Goal: Task Accomplishment & Management: Manage account settings

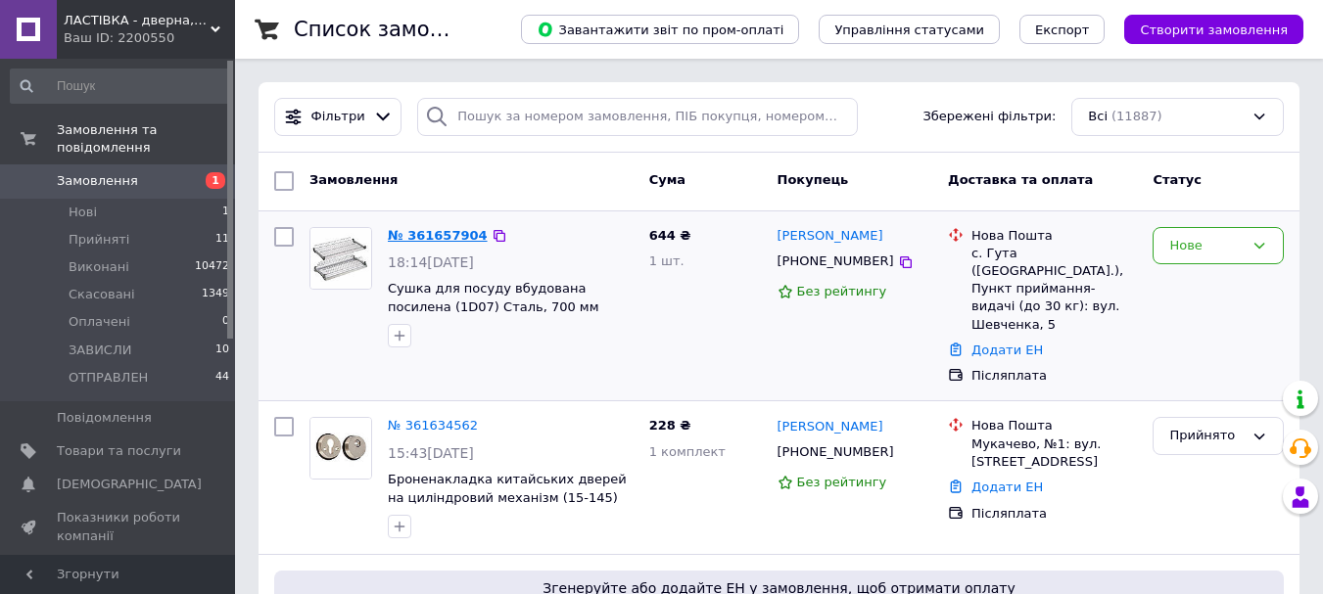
click at [439, 239] on link "№ 361657904" at bounding box center [438, 235] width 100 height 15
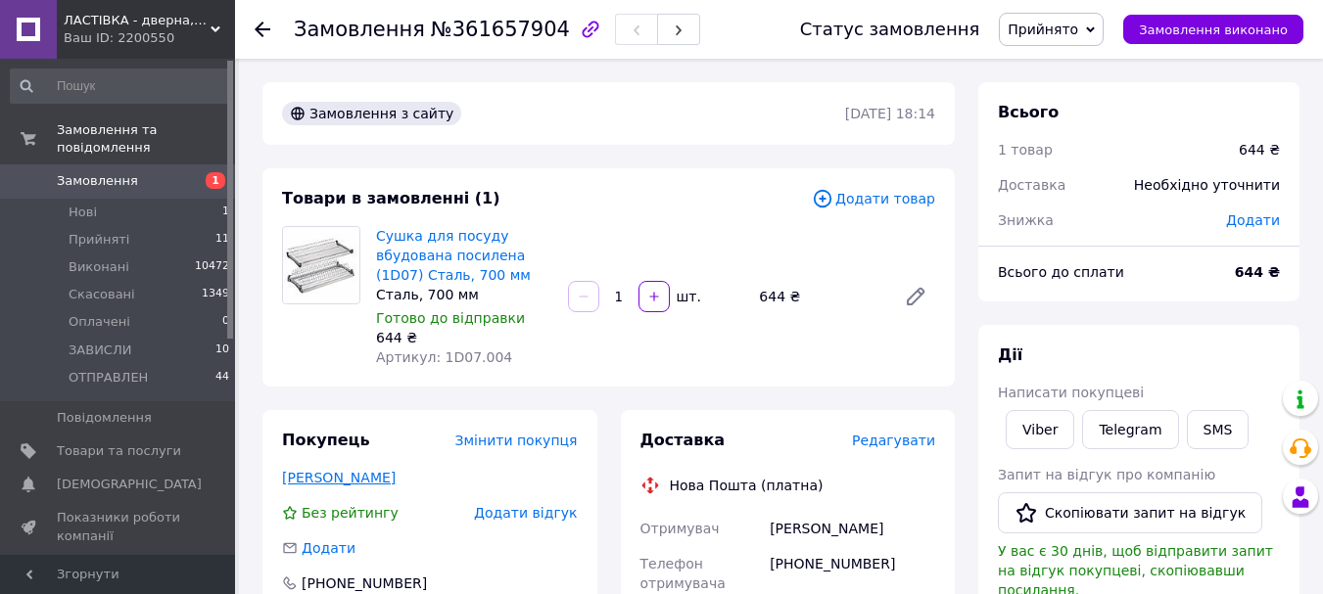
click at [381, 474] on link "[PERSON_NAME]" at bounding box center [339, 478] width 114 height 16
click at [892, 438] on span "Редагувати" at bounding box center [893, 441] width 83 height 16
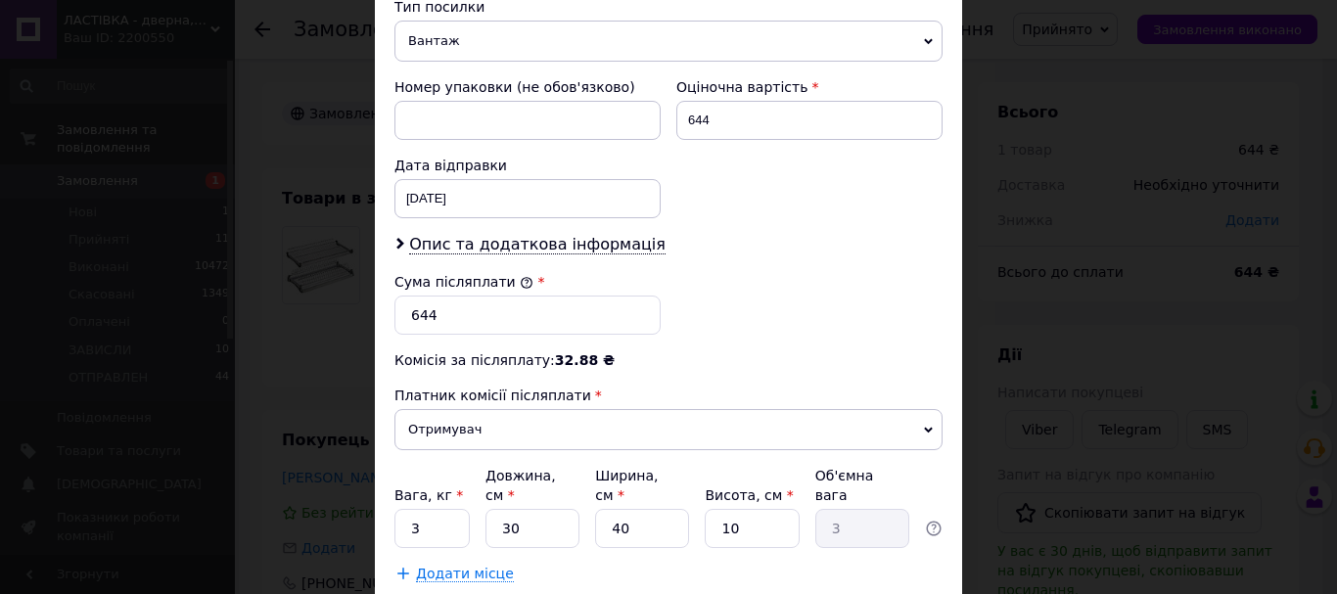
scroll to position [881, 0]
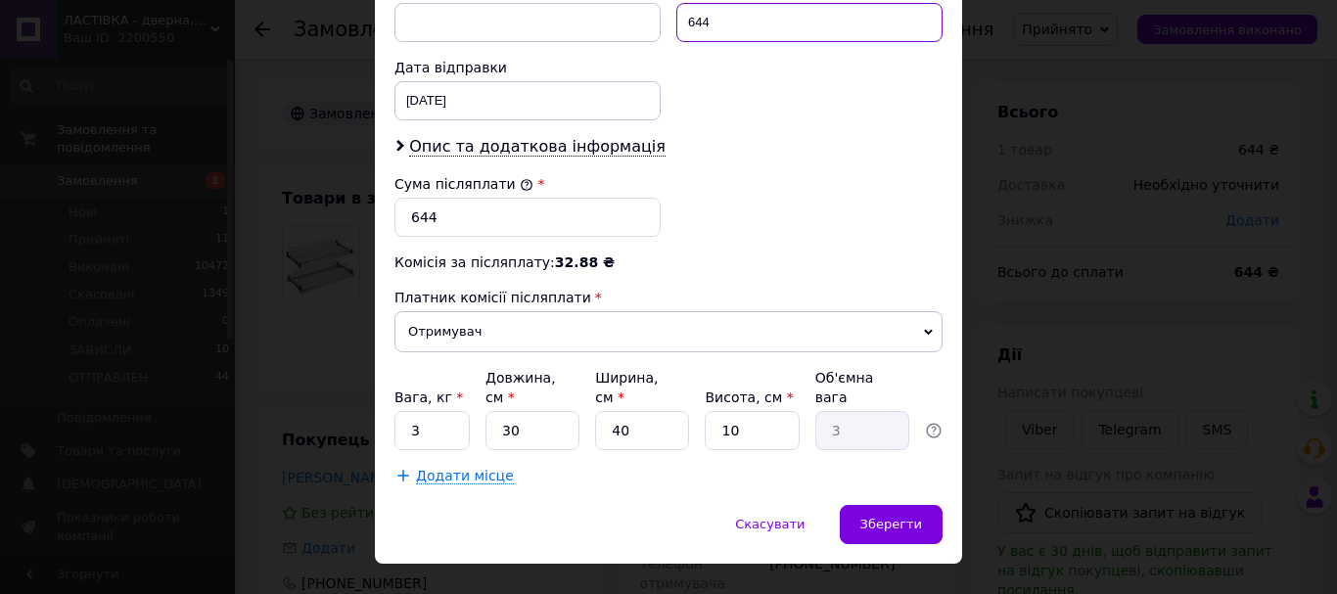
click at [783, 26] on input "644" at bounding box center [809, 22] width 266 height 39
type input "645"
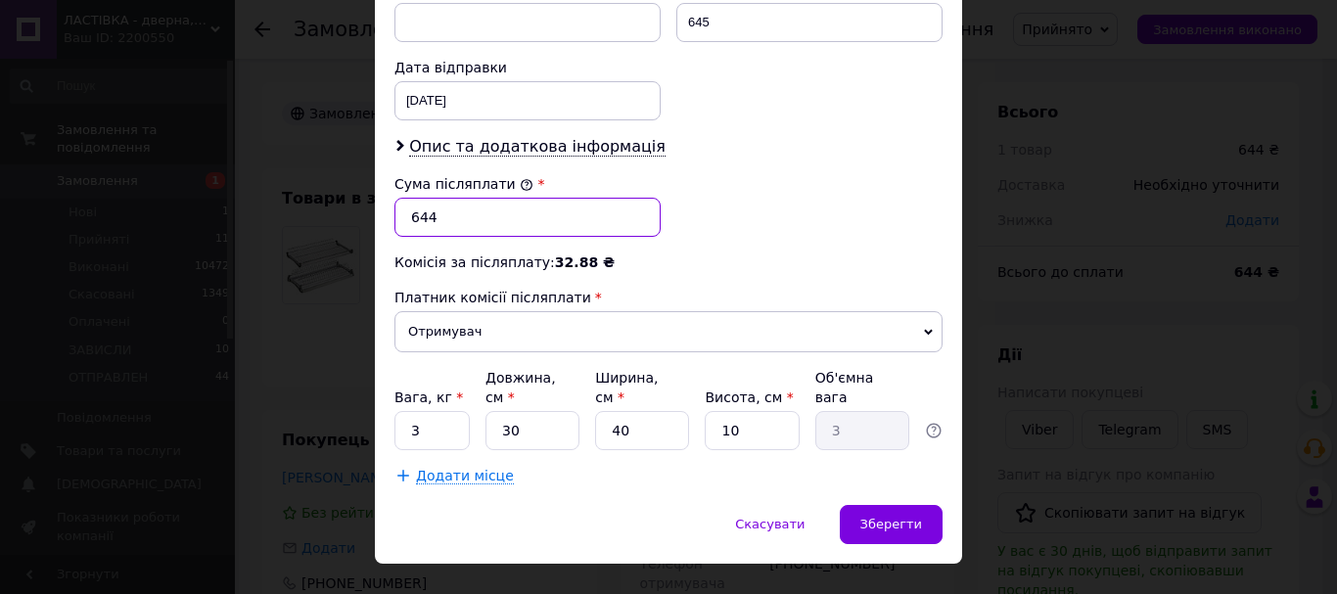
click at [502, 216] on input "644" at bounding box center [528, 217] width 266 height 39
type input "64"
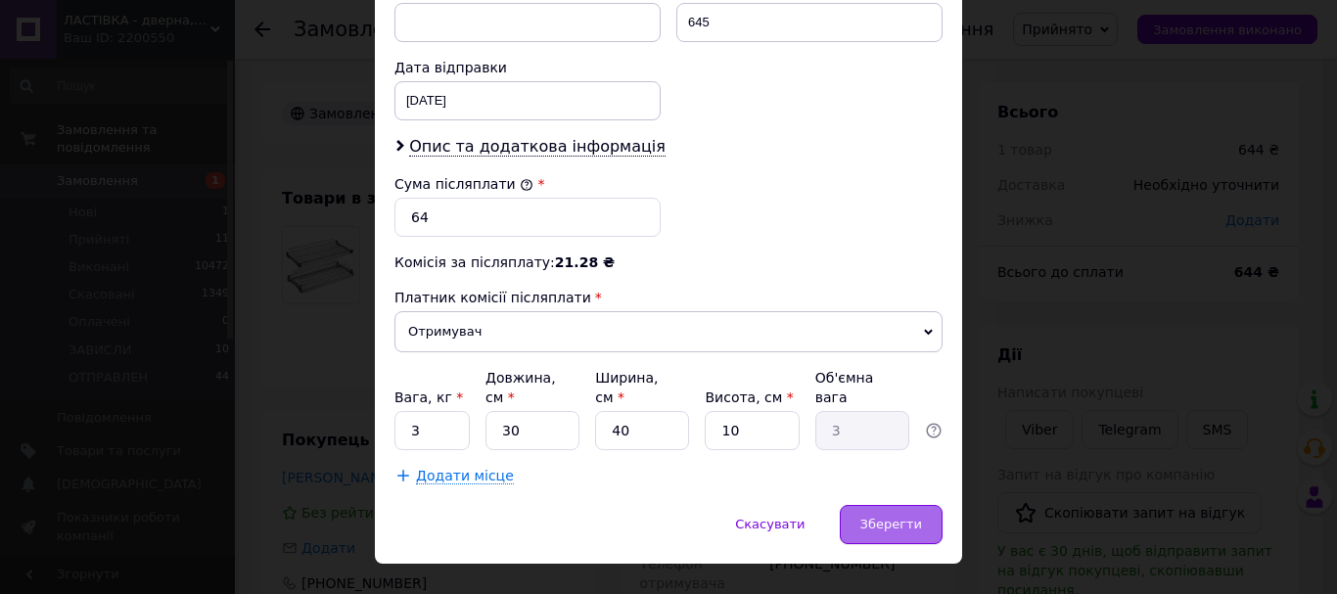
click at [867, 517] on span "Зберегти" at bounding box center [891, 524] width 62 height 15
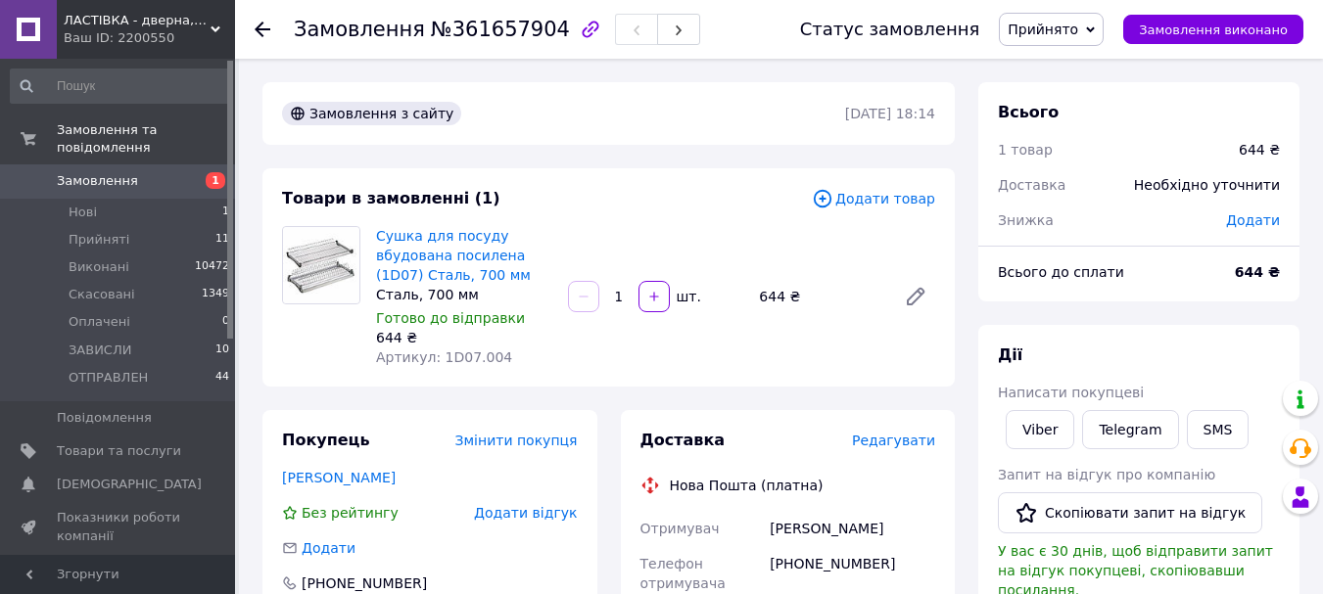
click at [912, 207] on span "Додати товар" at bounding box center [873, 199] width 123 height 22
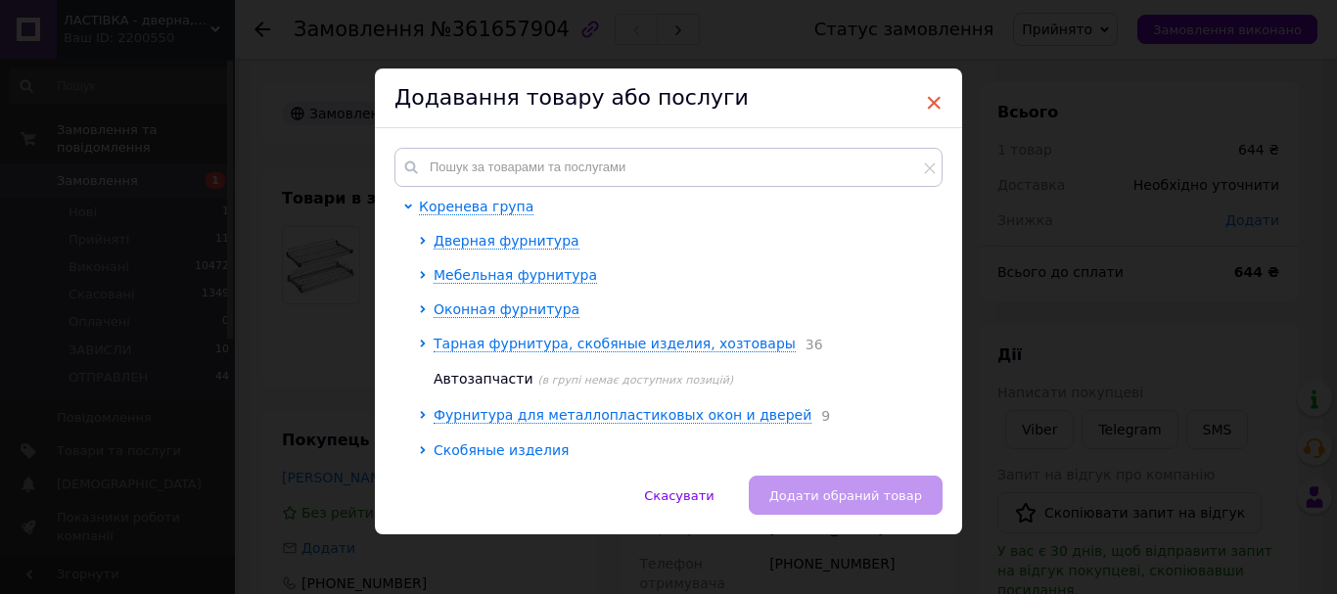
click at [925, 111] on span "×" at bounding box center [934, 102] width 18 height 33
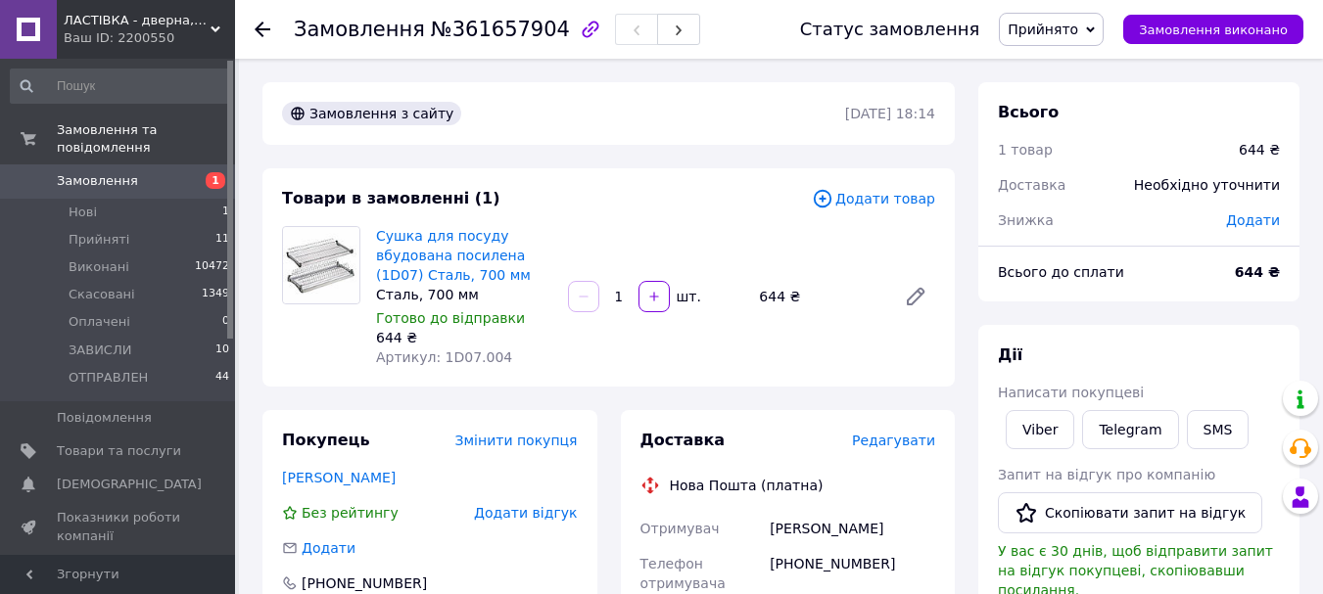
click at [894, 198] on span "Додати товар" at bounding box center [873, 199] width 123 height 22
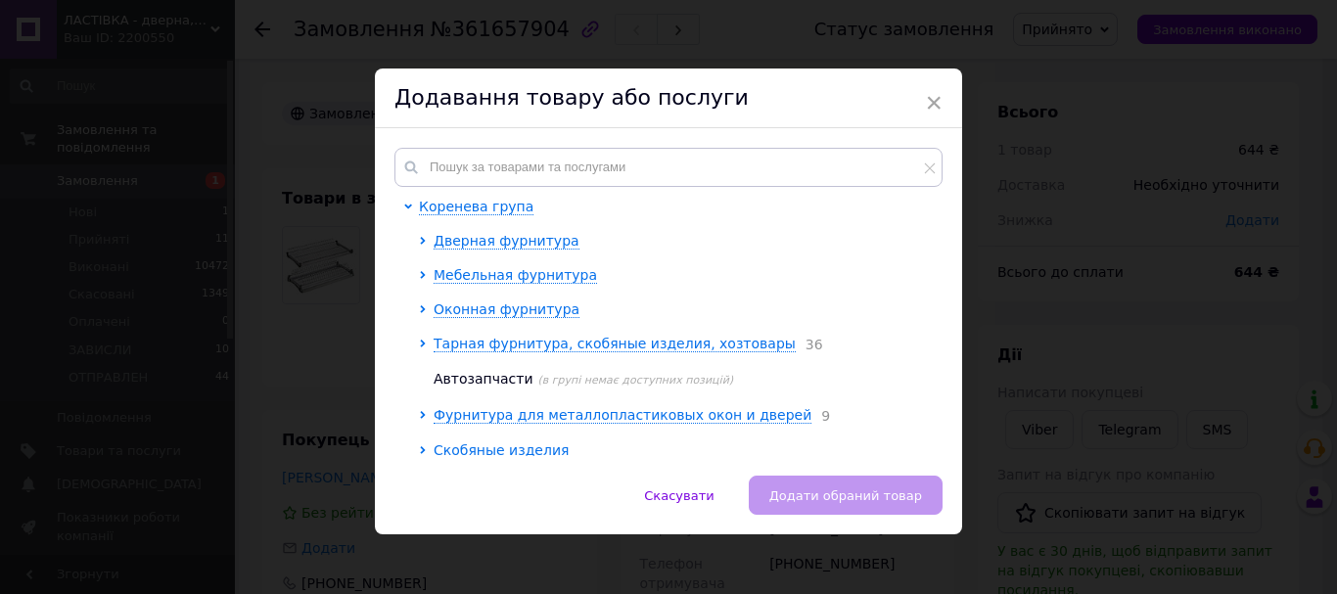
scroll to position [4, 0]
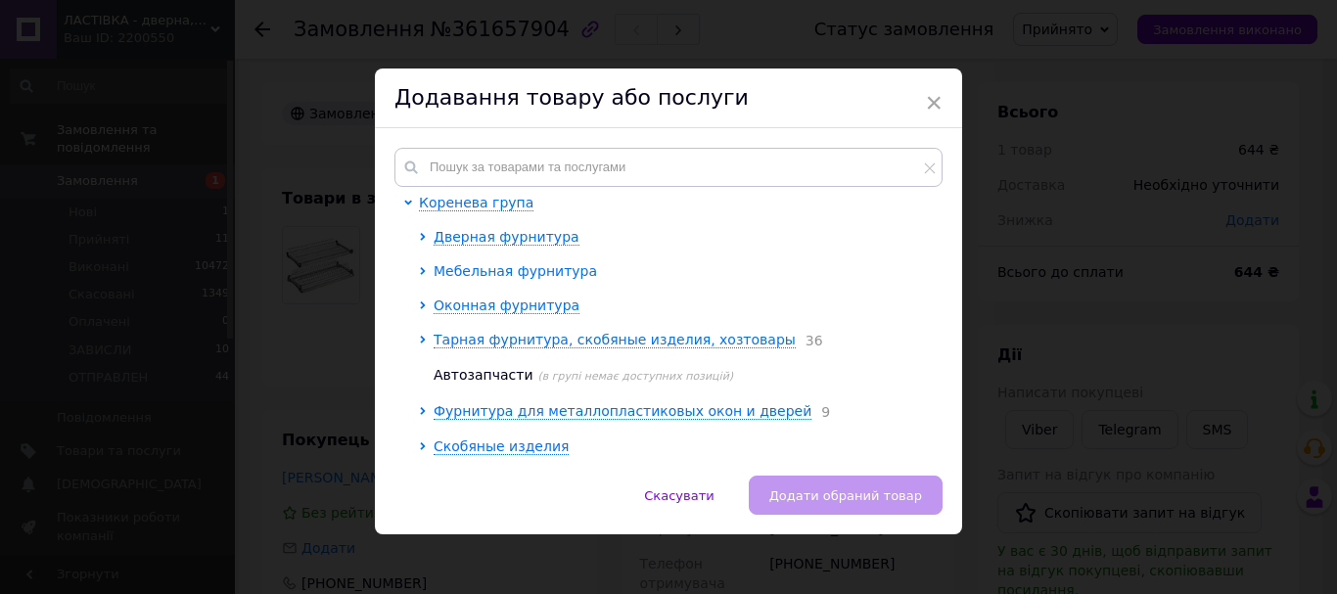
click at [473, 274] on span "Мебельная фурнитура" at bounding box center [515, 271] width 163 height 16
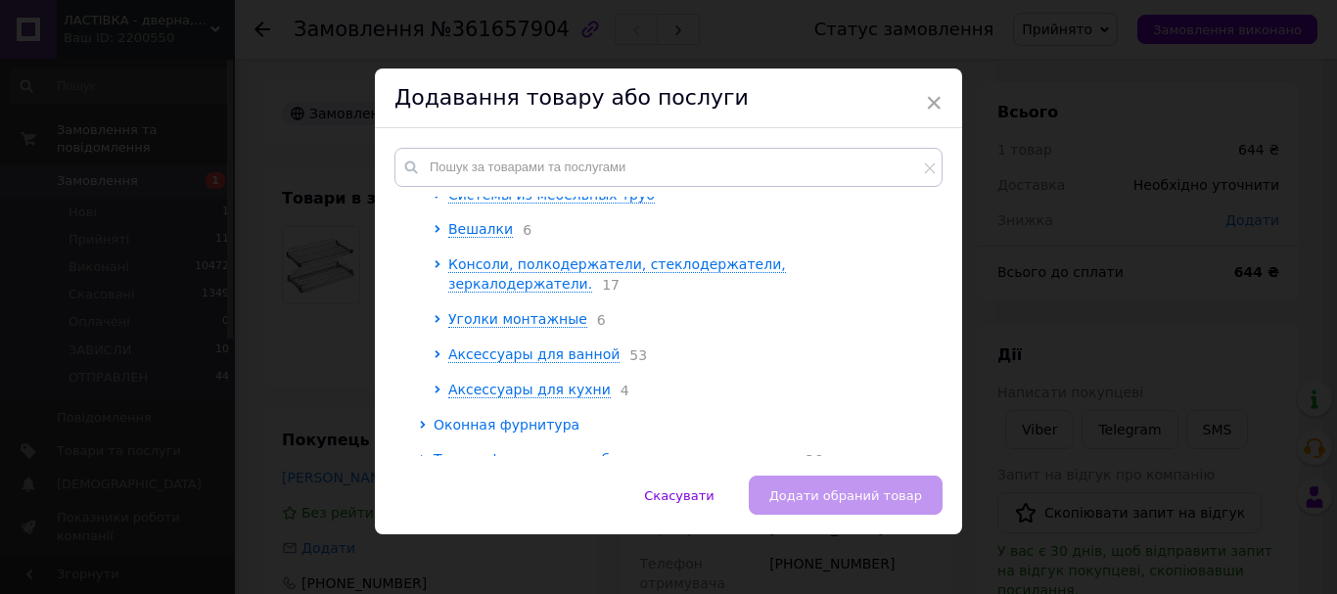
scroll to position [493, 0]
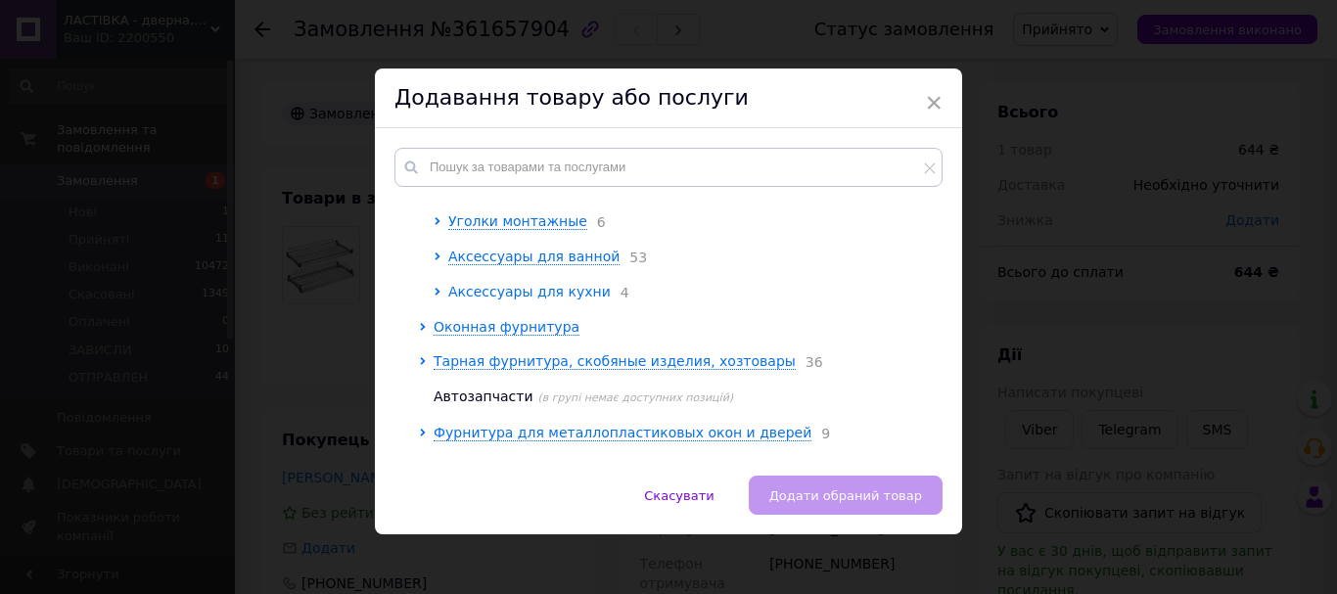
click at [546, 284] on span "Аксессуары для кухни" at bounding box center [529, 292] width 163 height 16
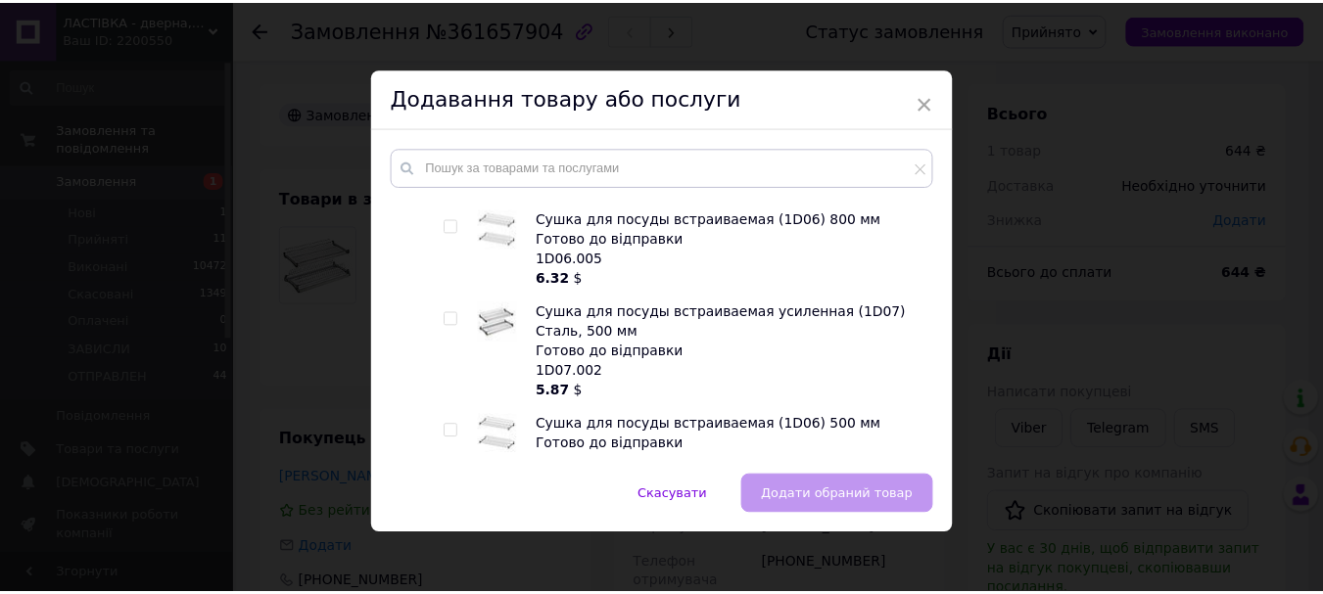
scroll to position [1277, 0]
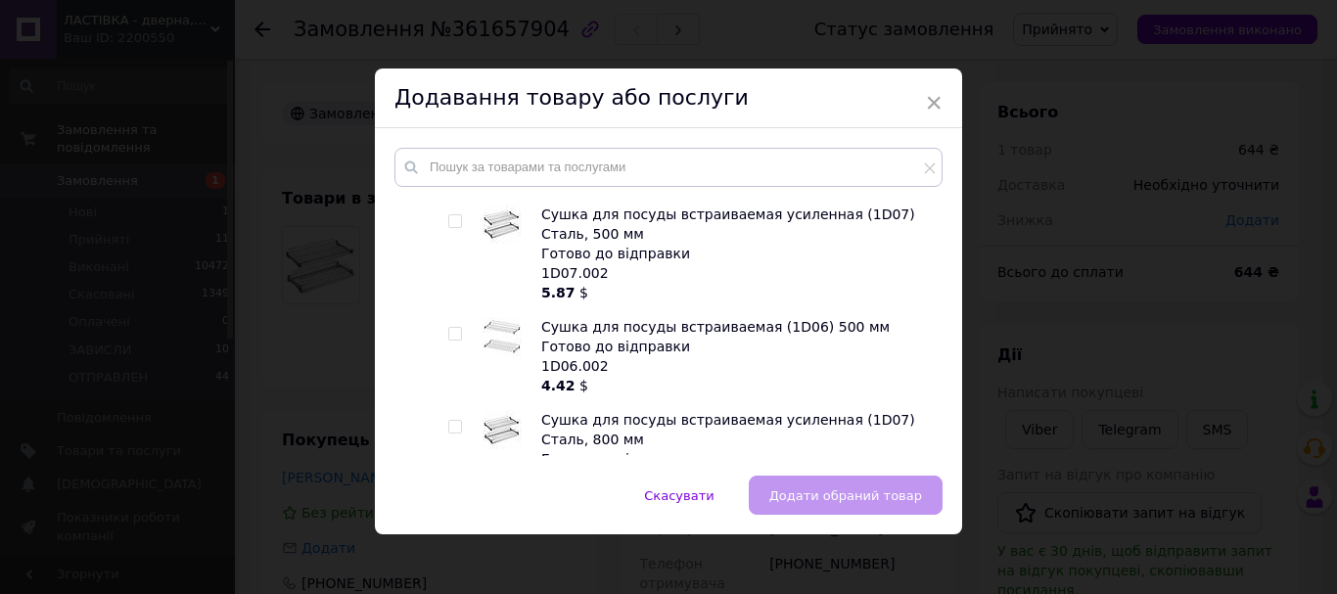
click at [455, 421] on input "checkbox" at bounding box center [454, 427] width 13 height 13
checkbox input "true"
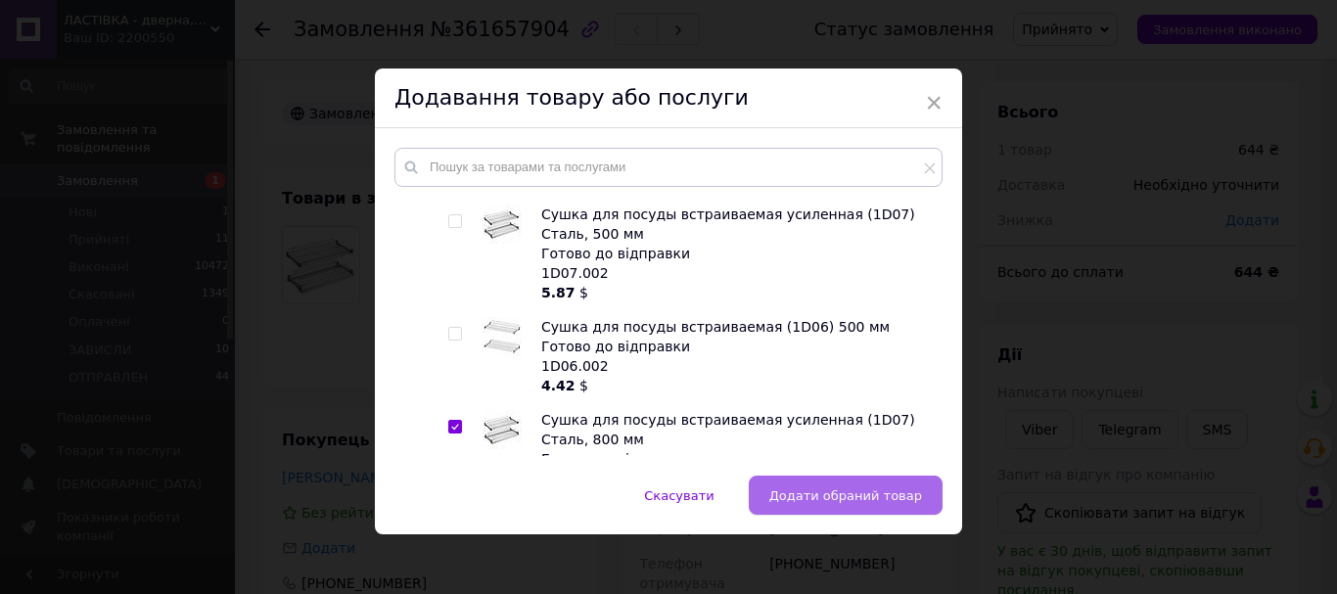
click at [829, 490] on span "Додати обраний товар" at bounding box center [845, 495] width 153 height 15
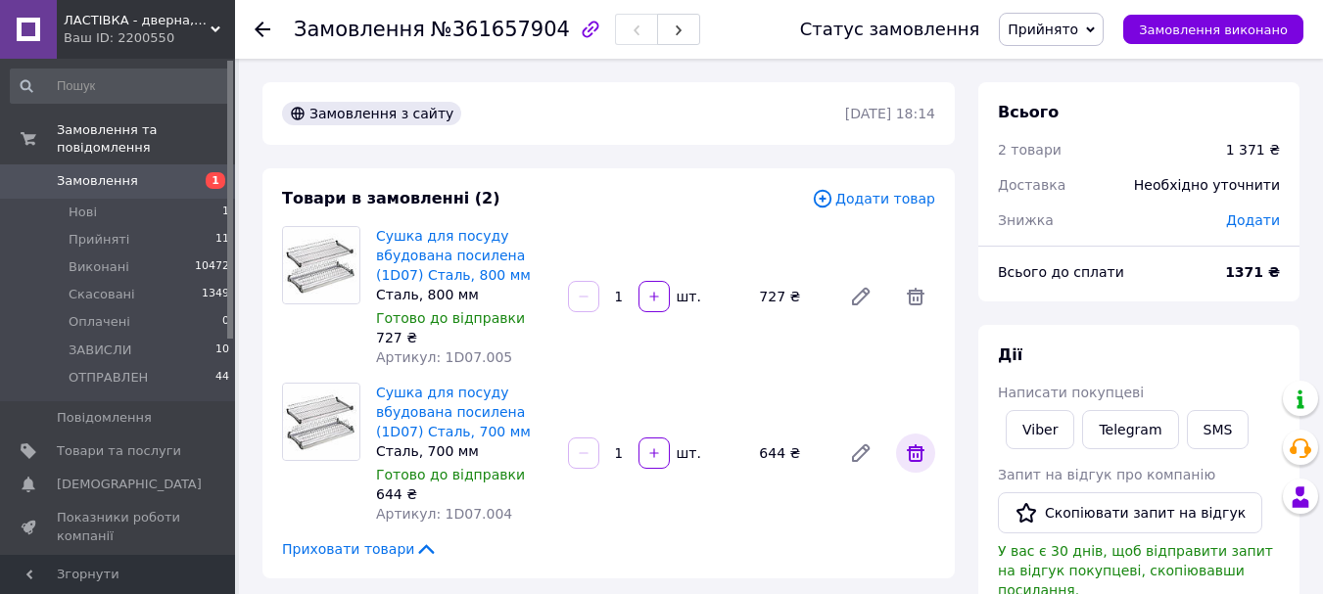
click at [908, 444] on icon at bounding box center [915, 453] width 23 height 23
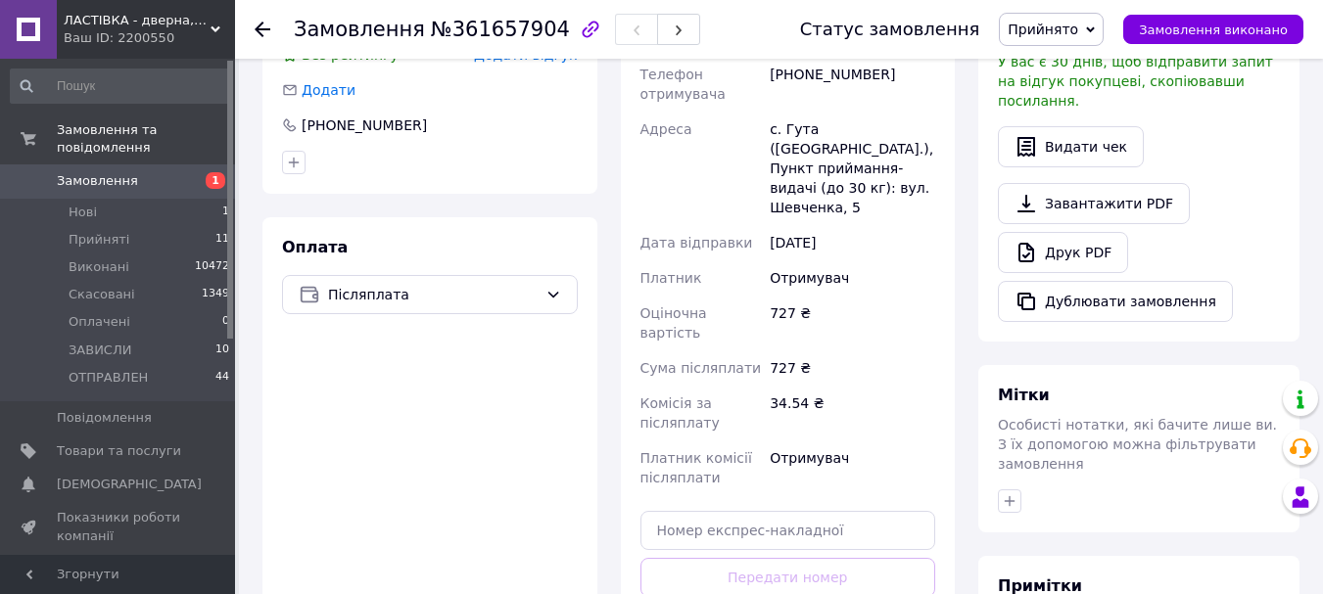
scroll to position [587, 0]
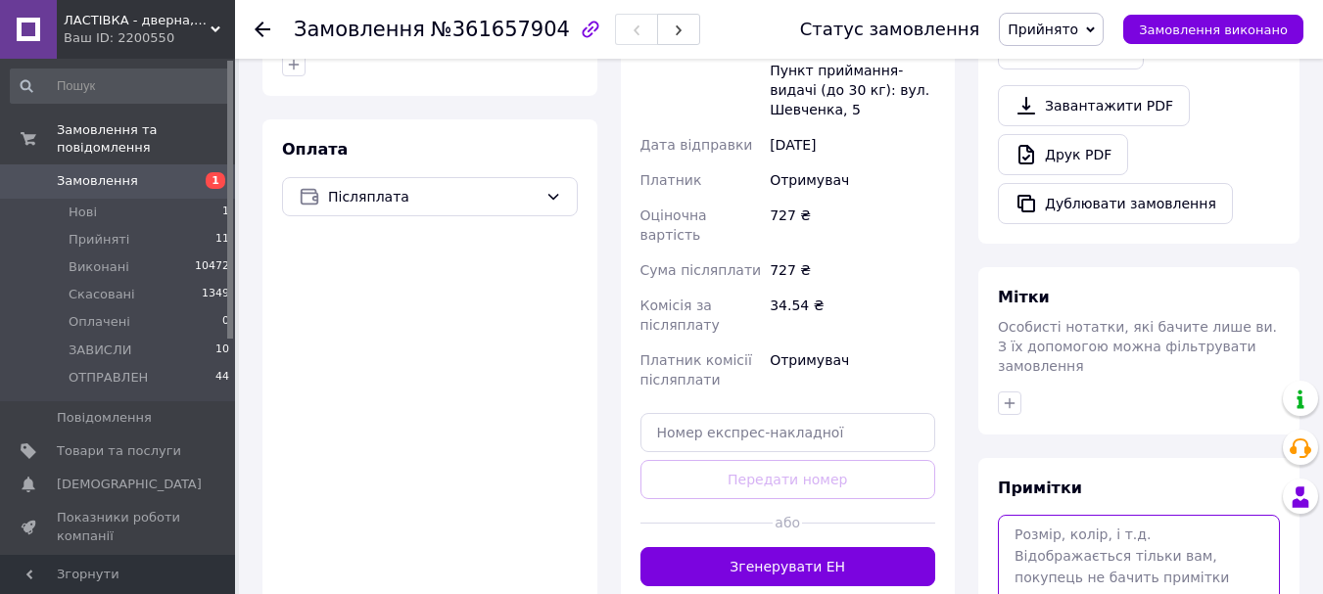
click at [1070, 515] on textarea at bounding box center [1139, 567] width 282 height 104
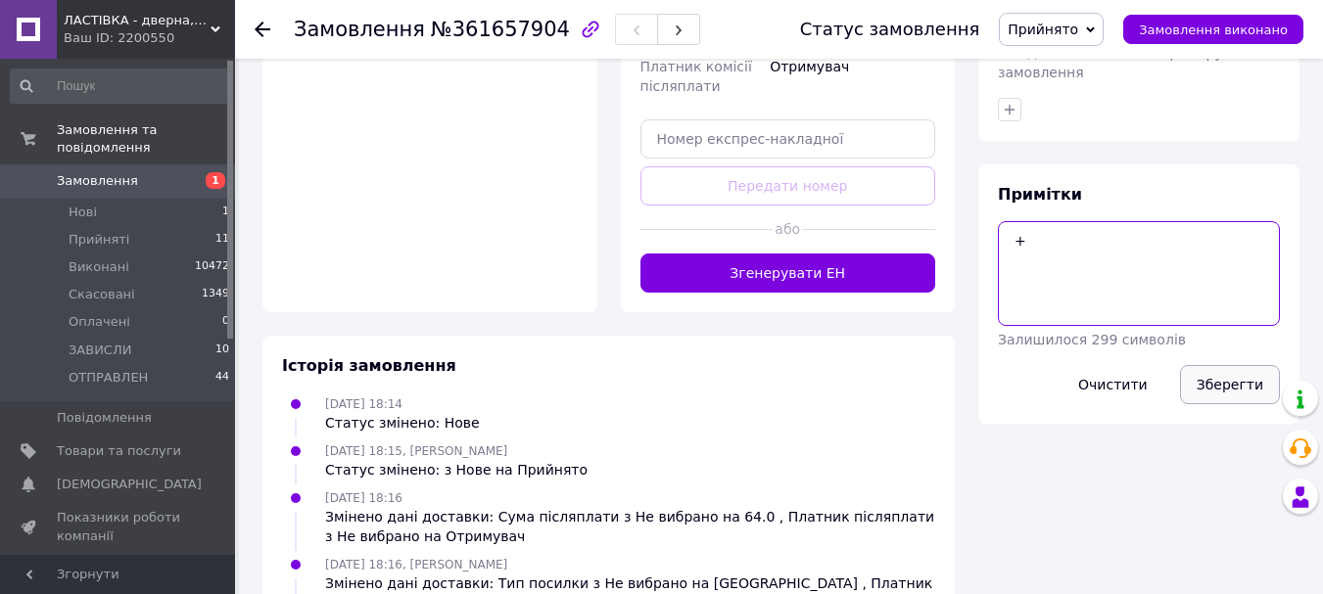
type textarea "+"
click at [1246, 365] on button "Зберегти" at bounding box center [1230, 384] width 100 height 39
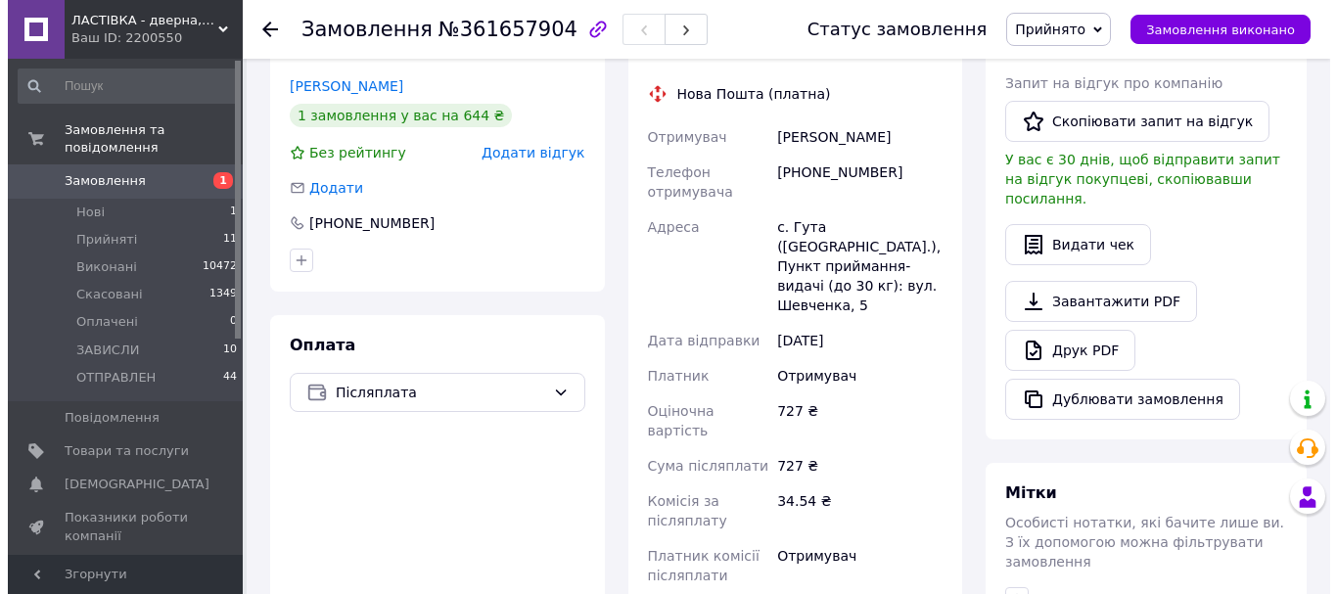
scroll to position [294, 0]
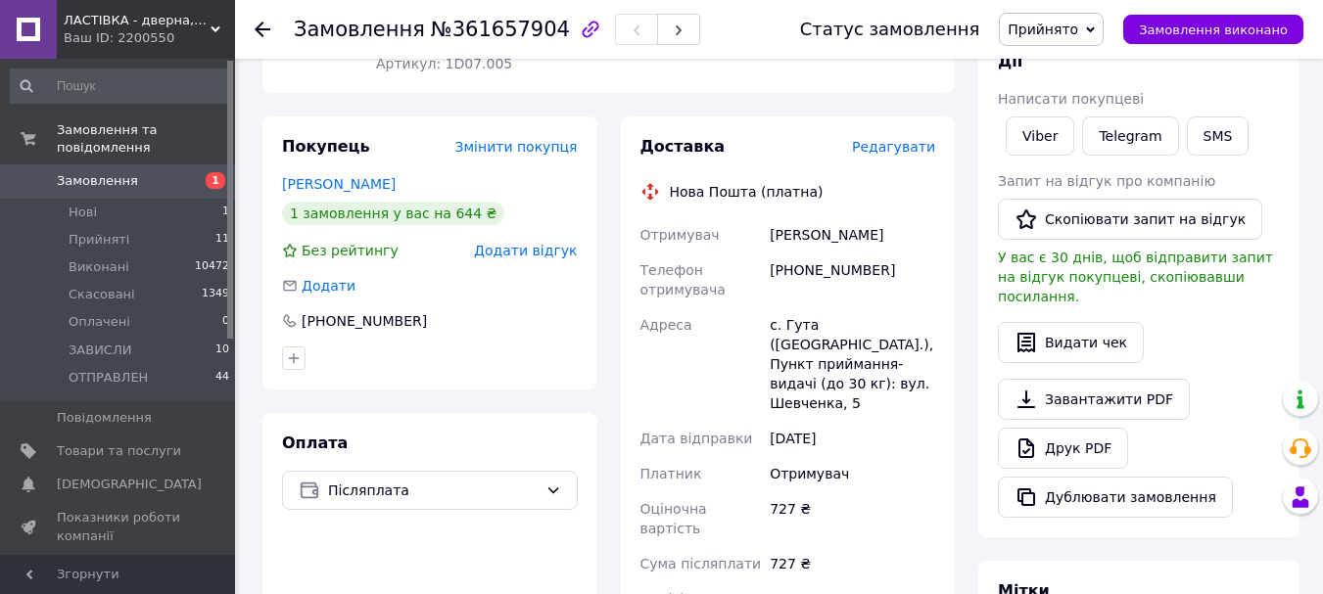
click at [918, 140] on span "Редагувати" at bounding box center [893, 147] width 83 height 16
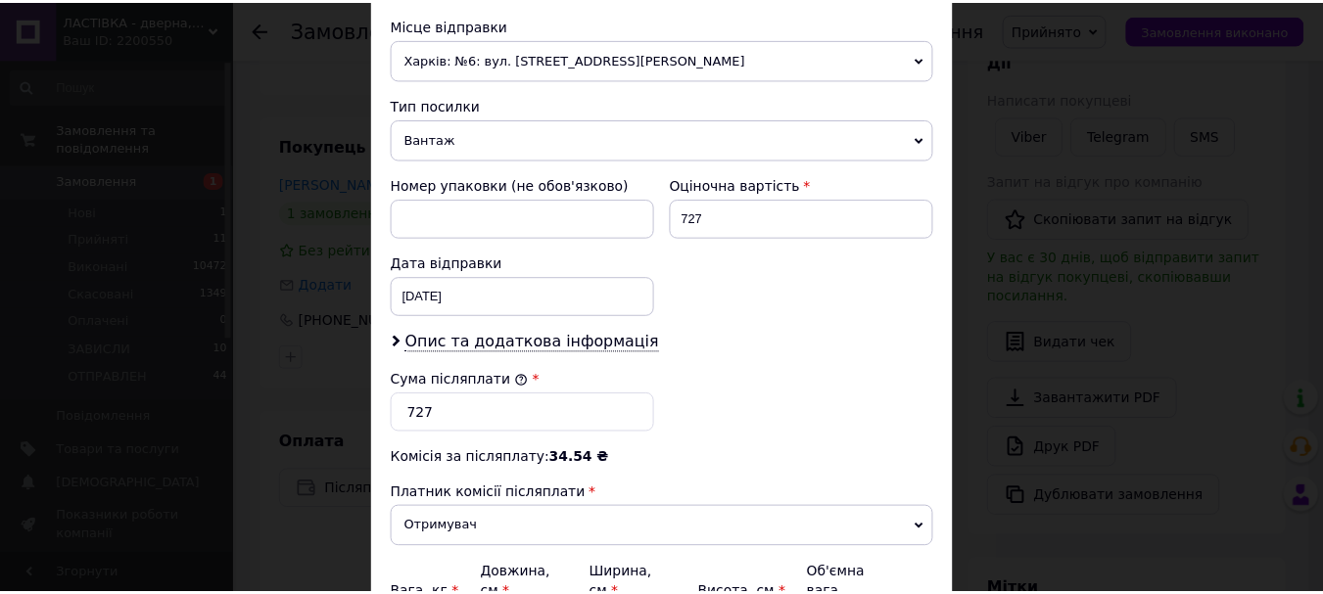
scroll to position [900, 0]
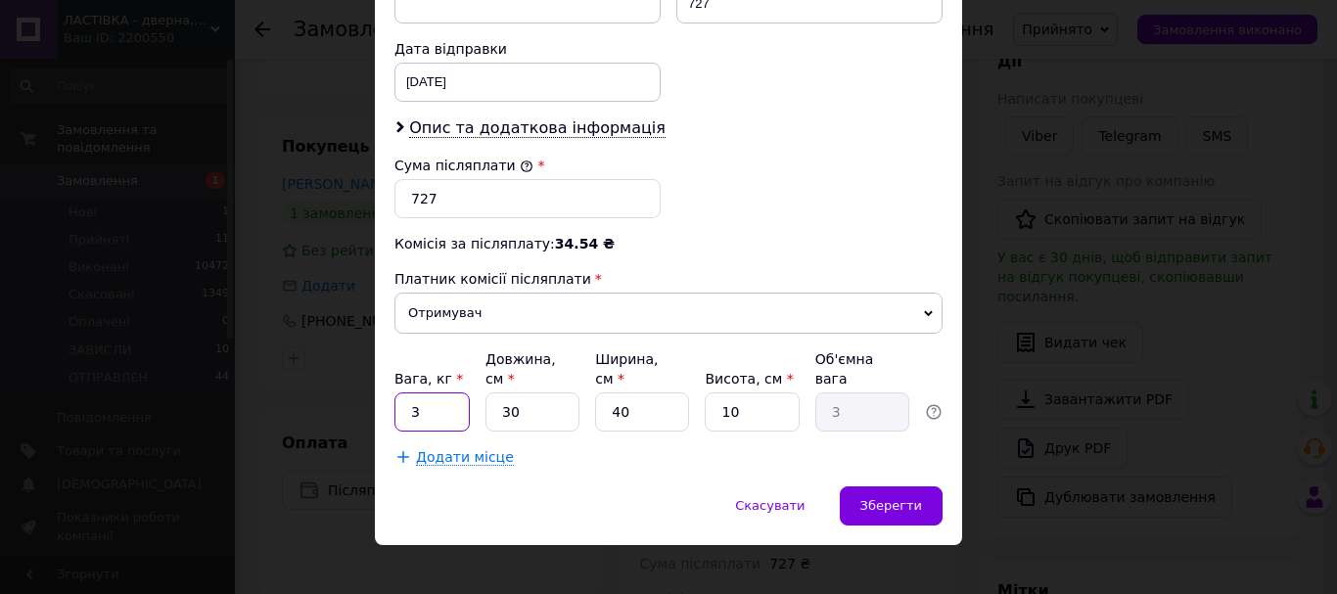
click at [431, 396] on input "3" at bounding box center [432, 412] width 75 height 39
type input "2"
click at [517, 401] on input "30" at bounding box center [533, 412] width 94 height 39
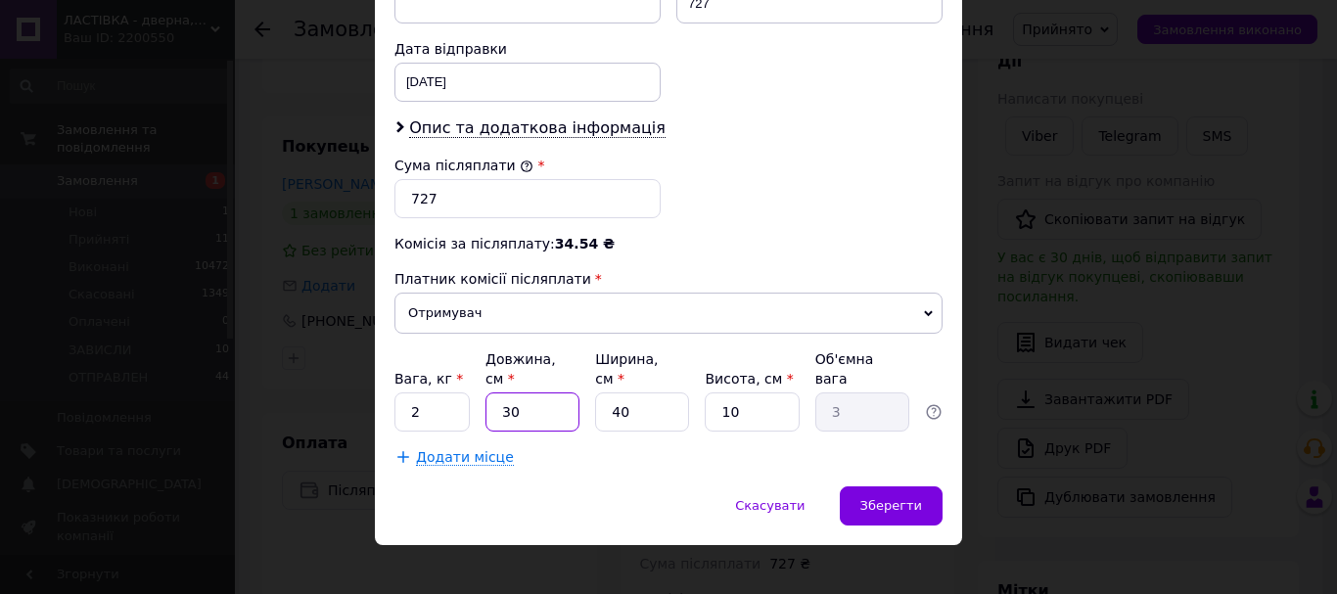
type input "8"
type input "0.8"
type input "80"
type input "8"
type input "80"
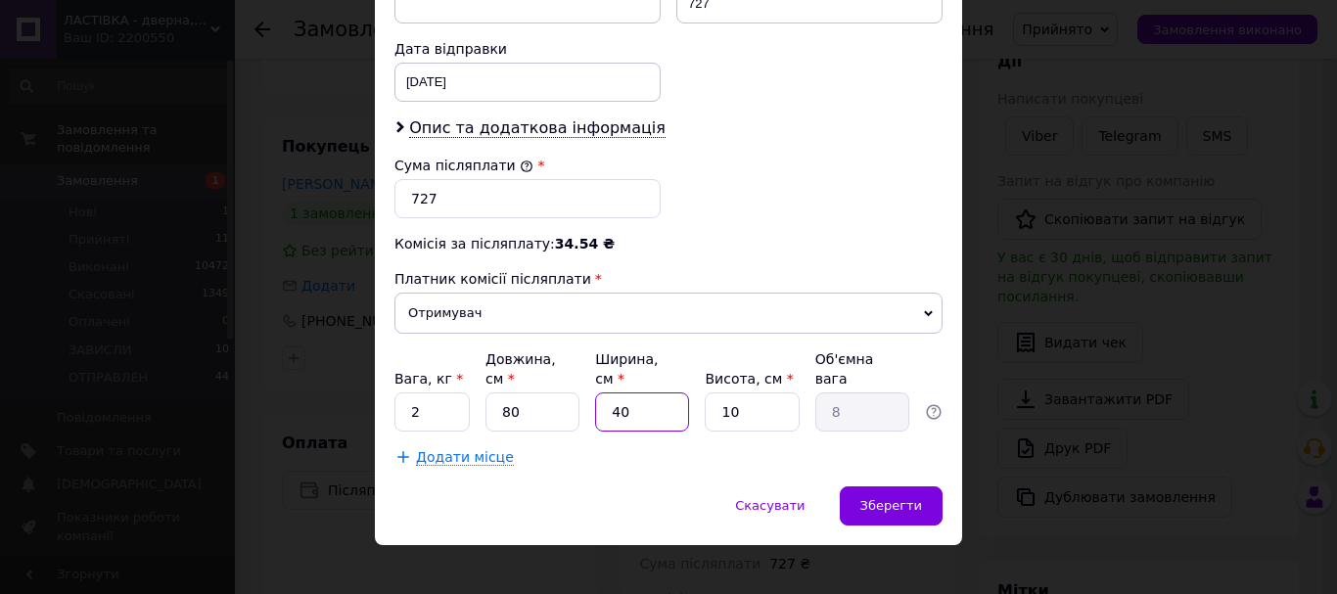
click at [646, 393] on input "40" at bounding box center [642, 412] width 94 height 39
type input "3"
type input "0.6"
type input "30"
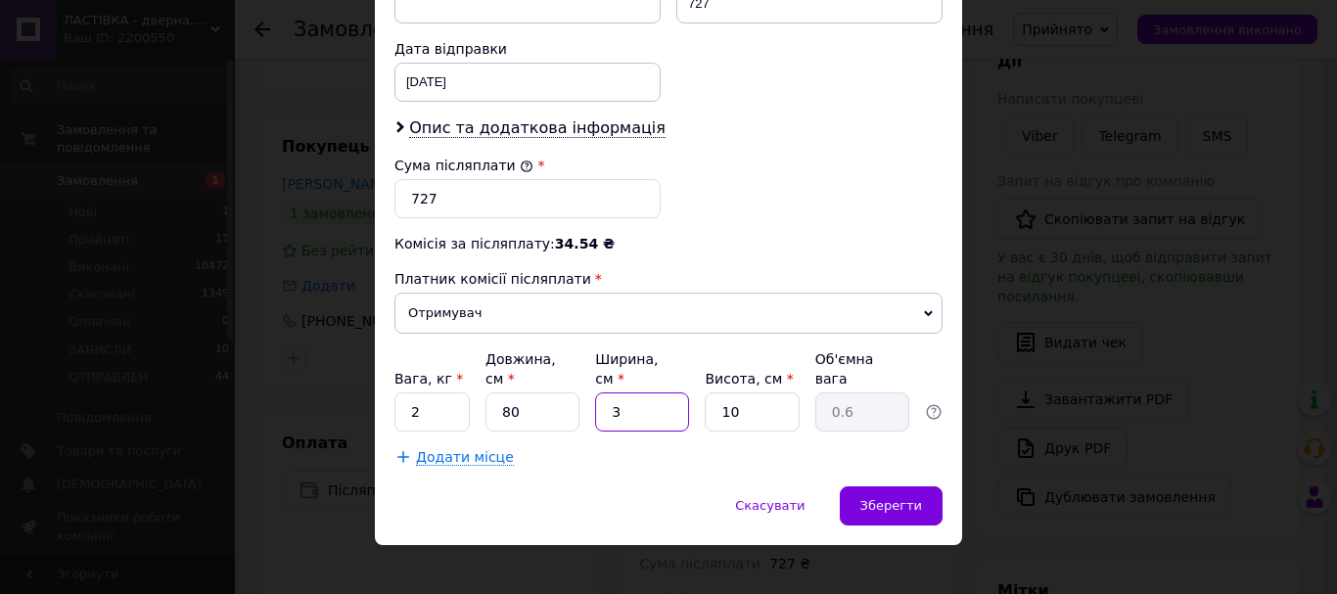
type input "6"
type input "30"
click at [890, 496] on div "Зберегти" at bounding box center [891, 506] width 103 height 39
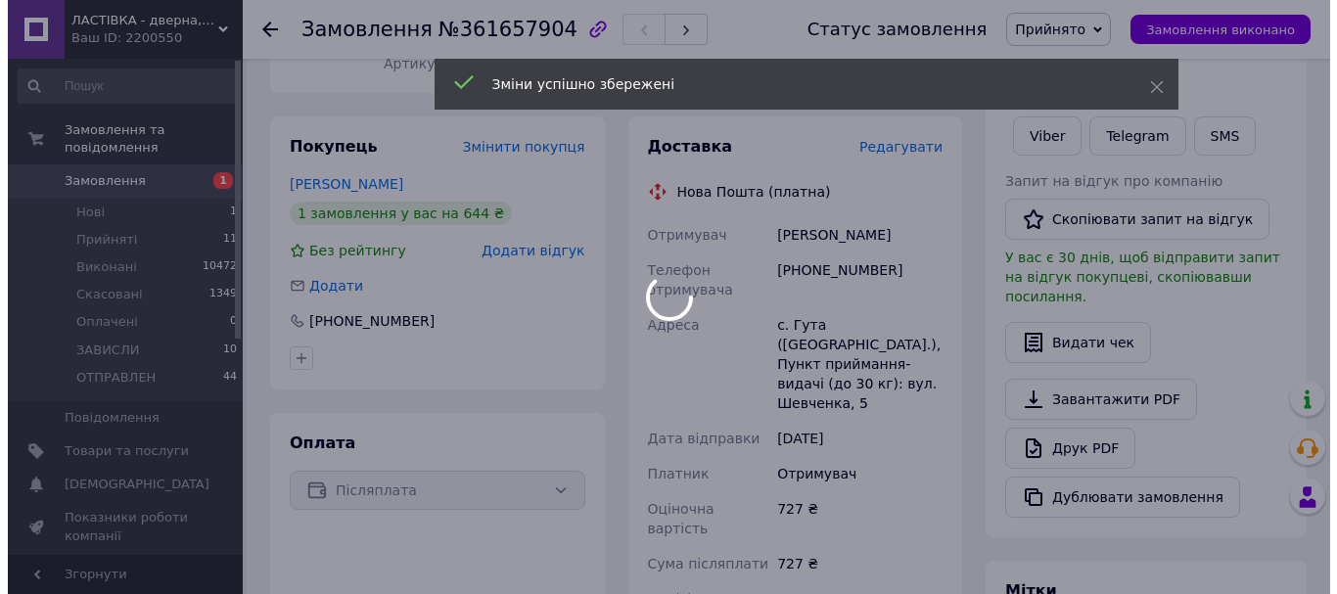
scroll to position [31, 0]
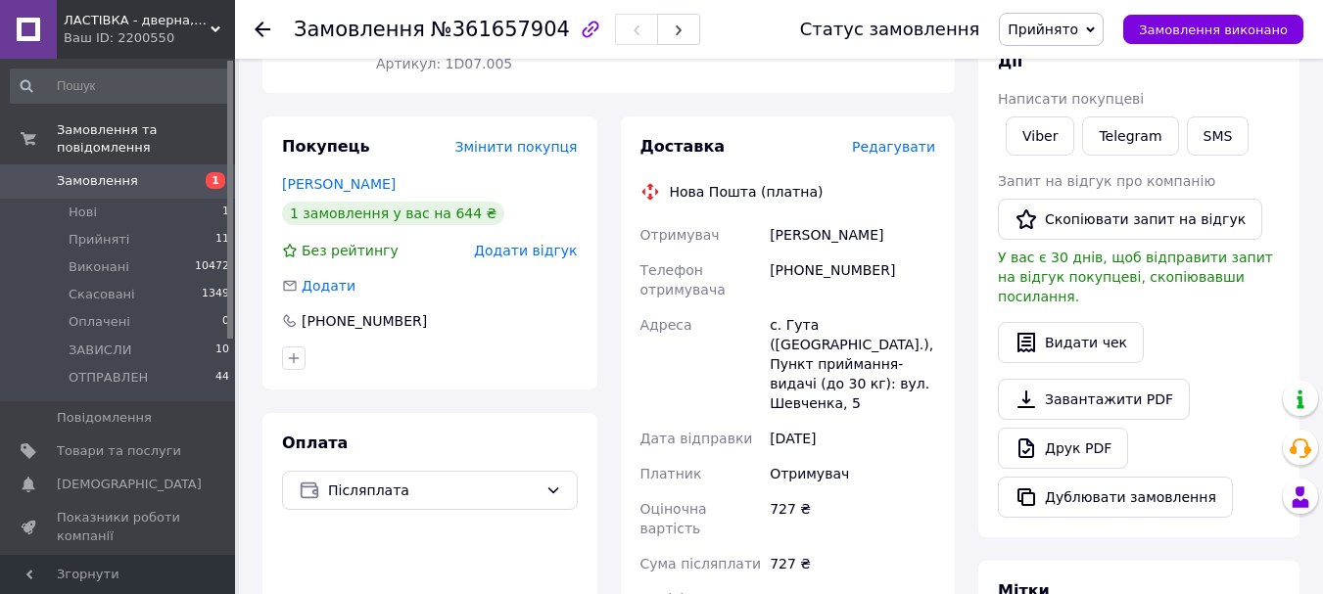
click at [900, 139] on span "Редагувати" at bounding box center [893, 147] width 83 height 16
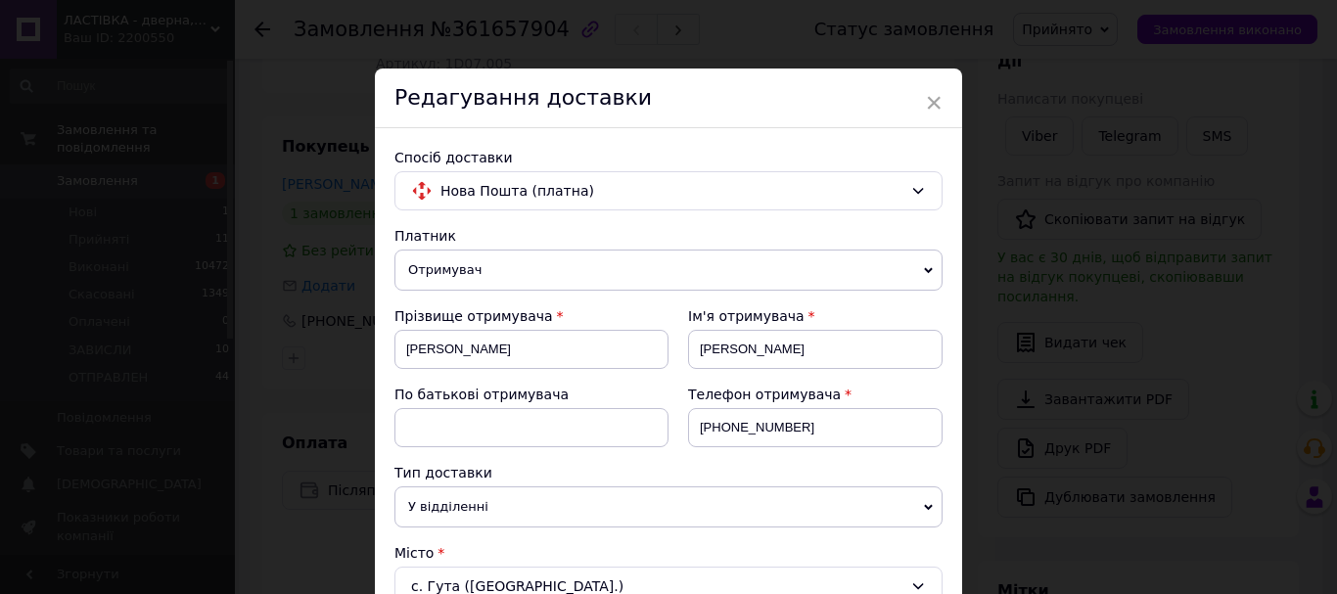
scroll to position [587, 0]
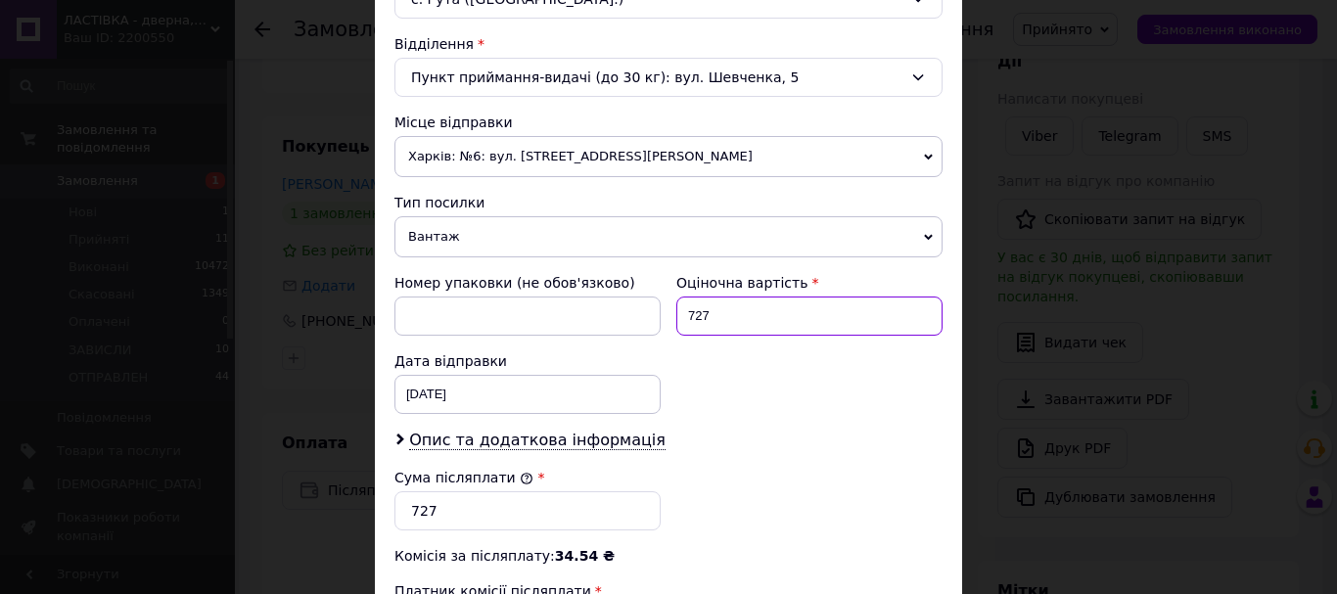
click at [813, 316] on input "727" at bounding box center [809, 316] width 266 height 39
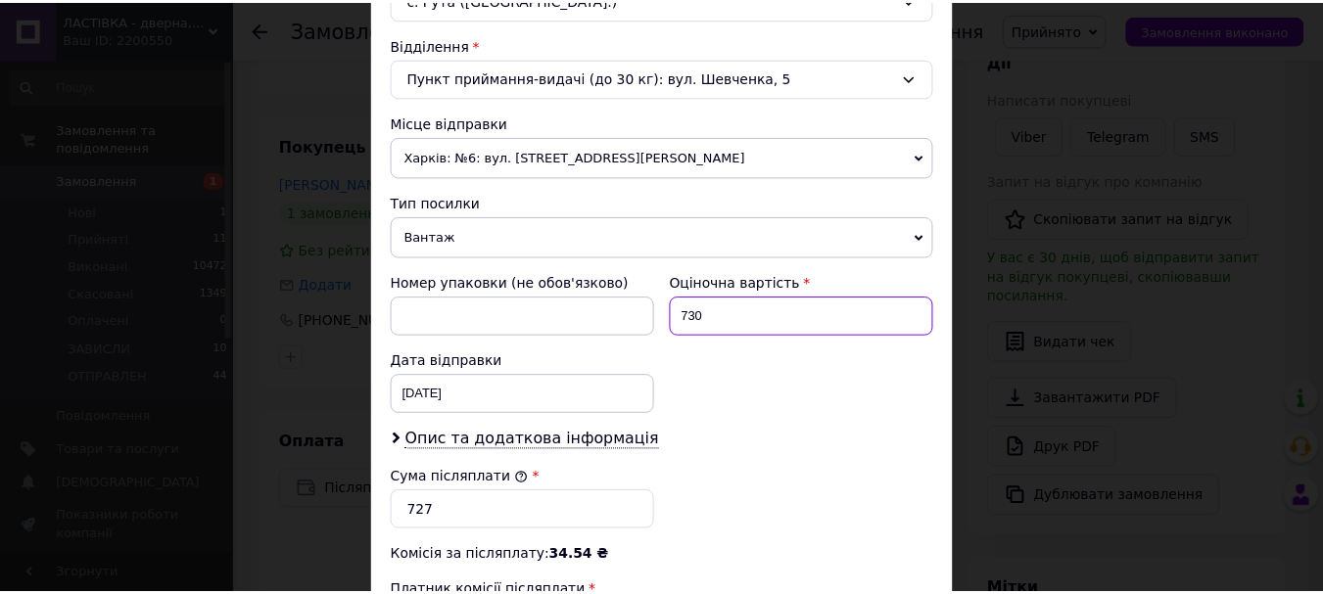
scroll to position [881, 0]
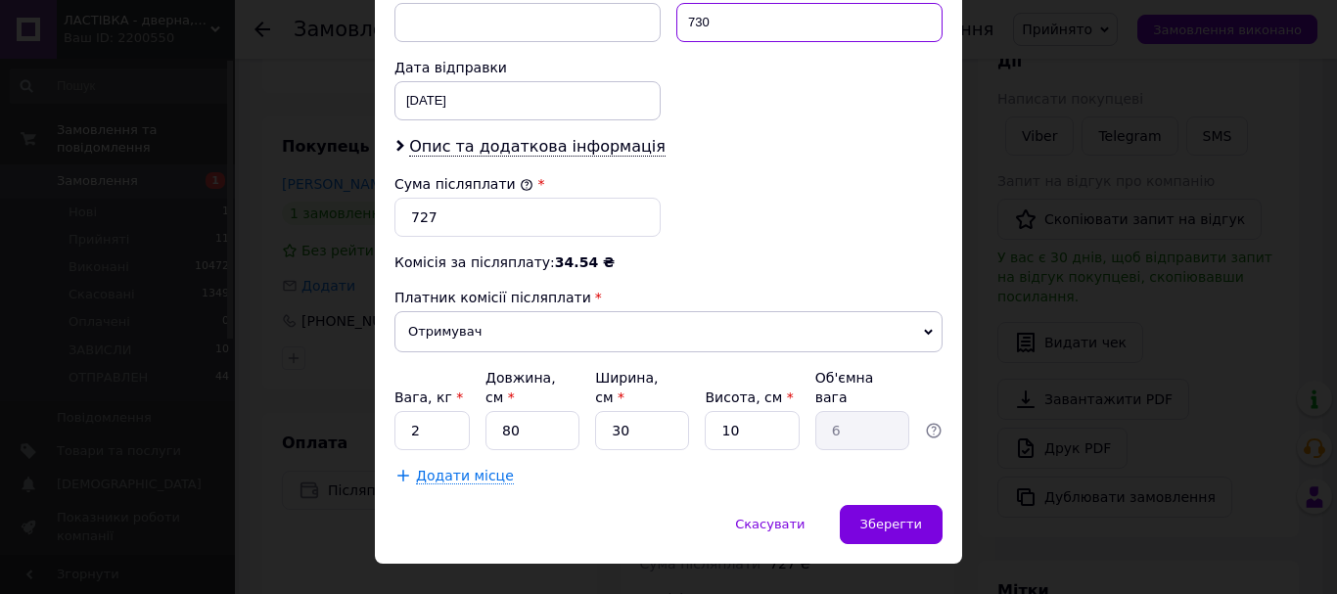
type input "730"
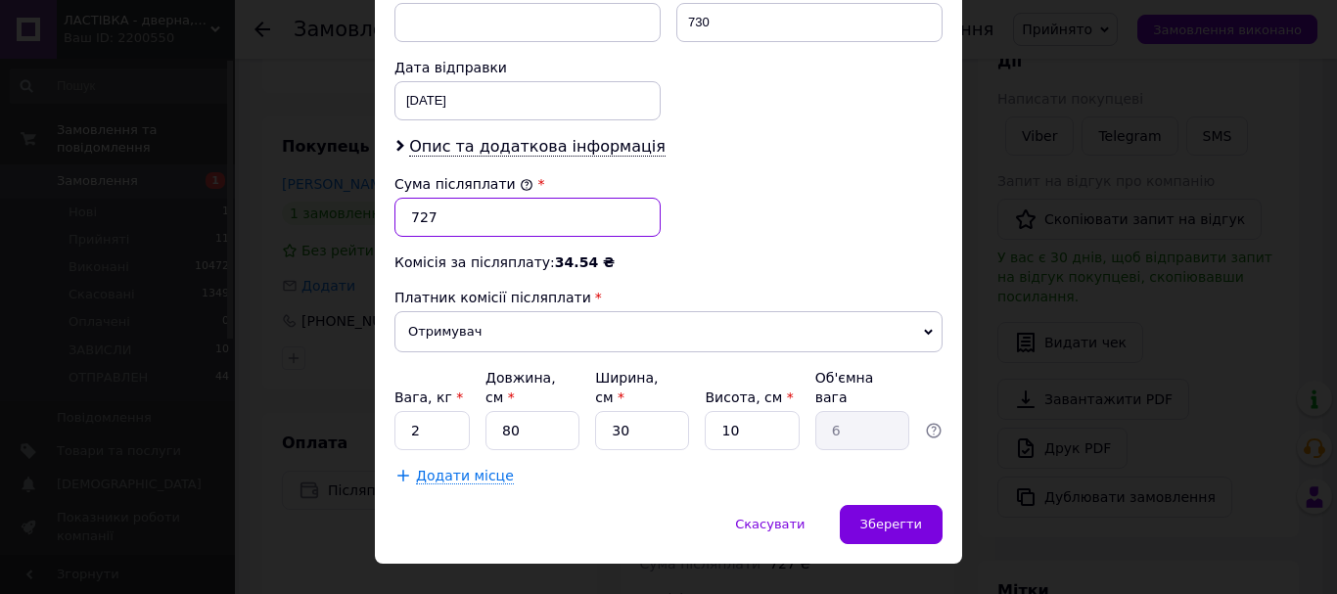
click at [561, 225] on input "727" at bounding box center [528, 217] width 266 height 39
type input "730"
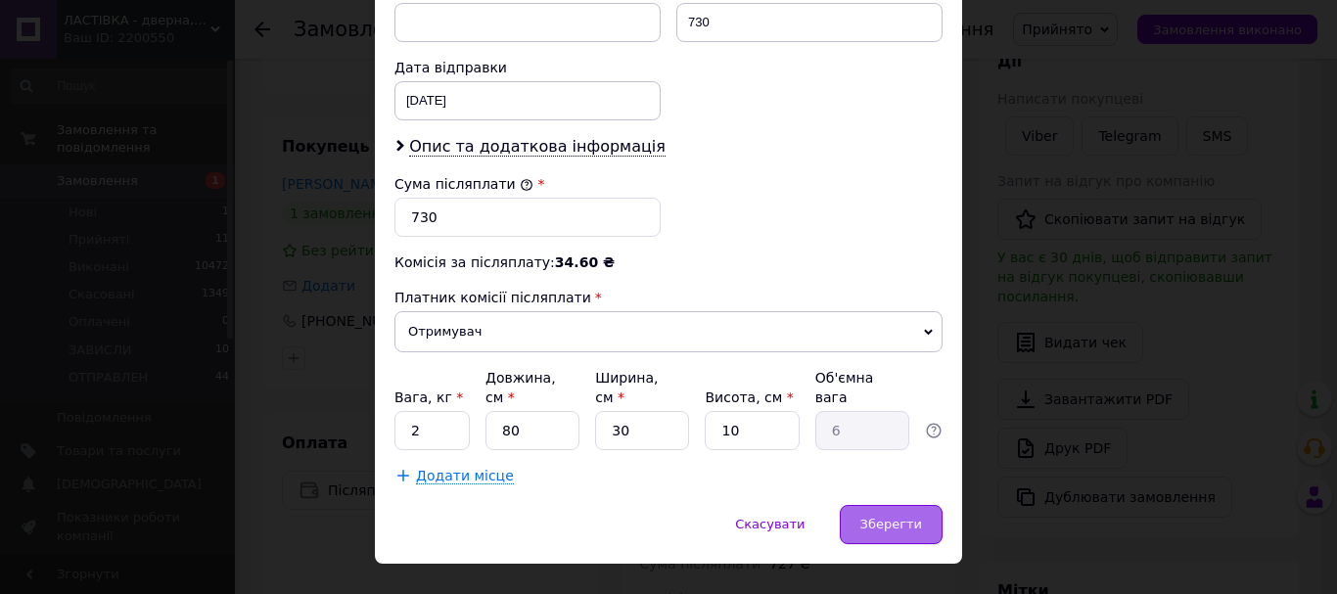
click at [886, 517] on span "Зберегти" at bounding box center [891, 524] width 62 height 15
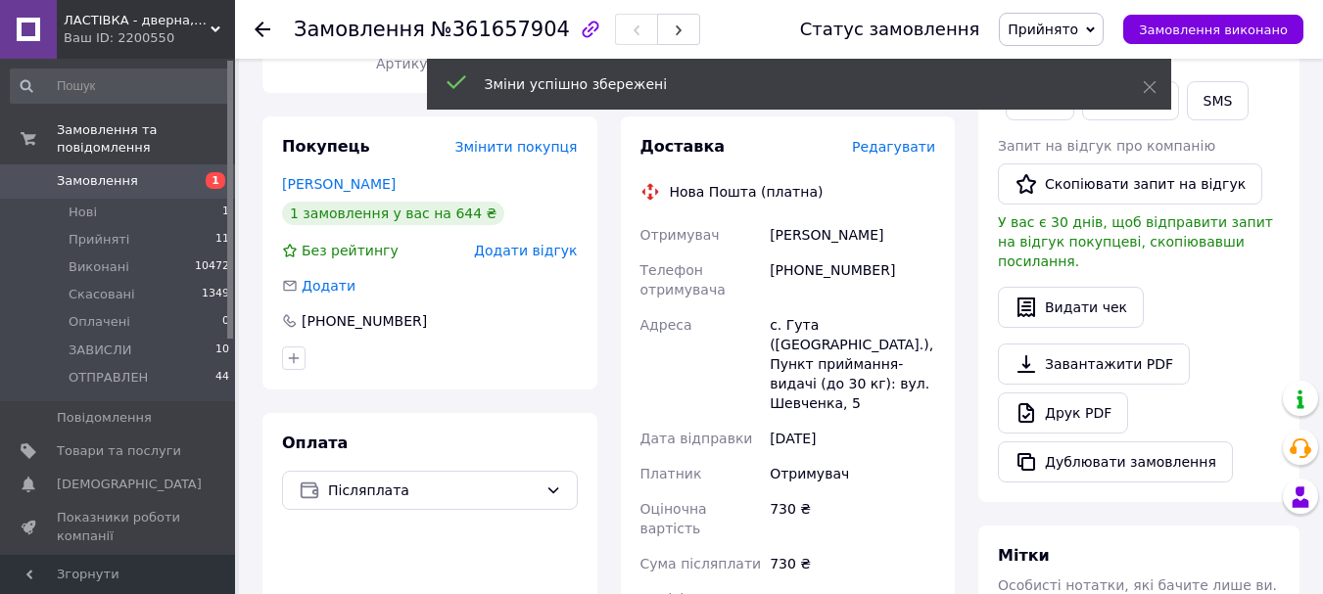
scroll to position [125, 0]
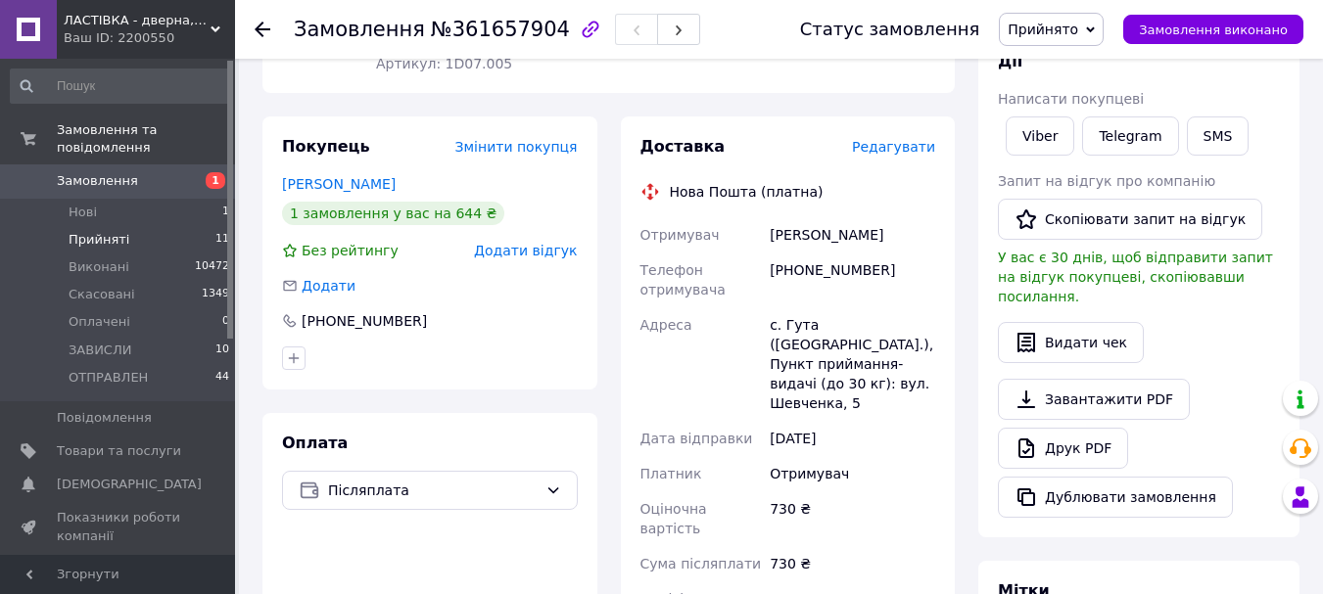
click at [73, 231] on span "Прийняті" at bounding box center [99, 240] width 61 height 18
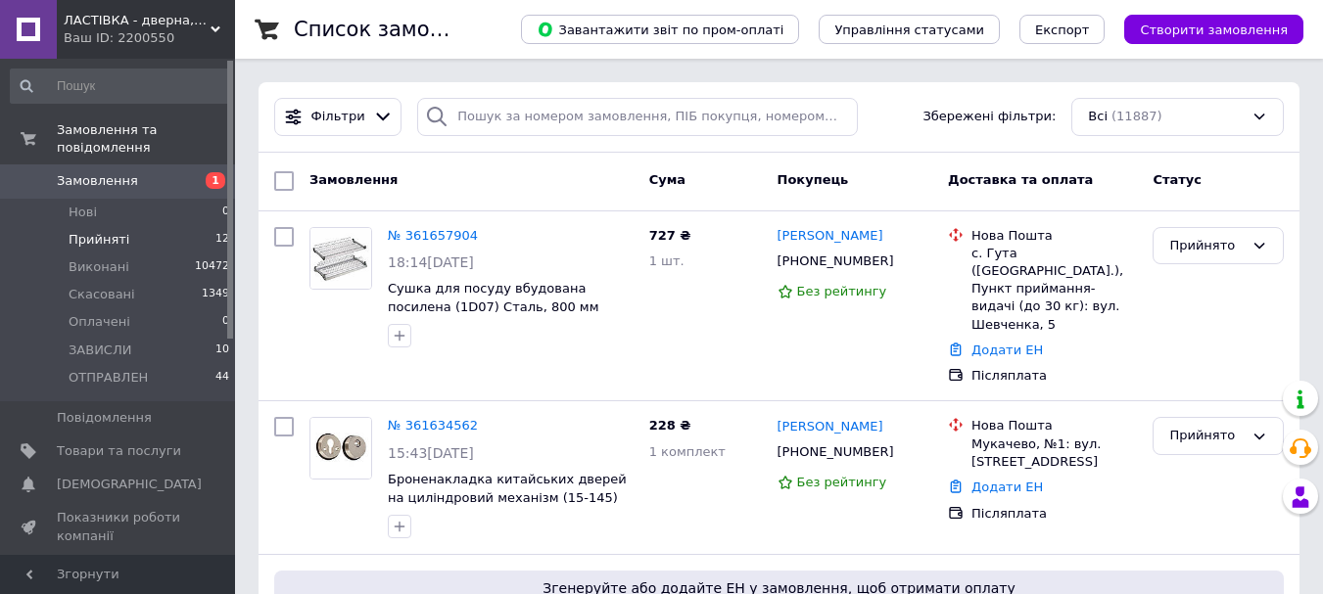
click at [79, 231] on span "Прийняті" at bounding box center [99, 240] width 61 height 18
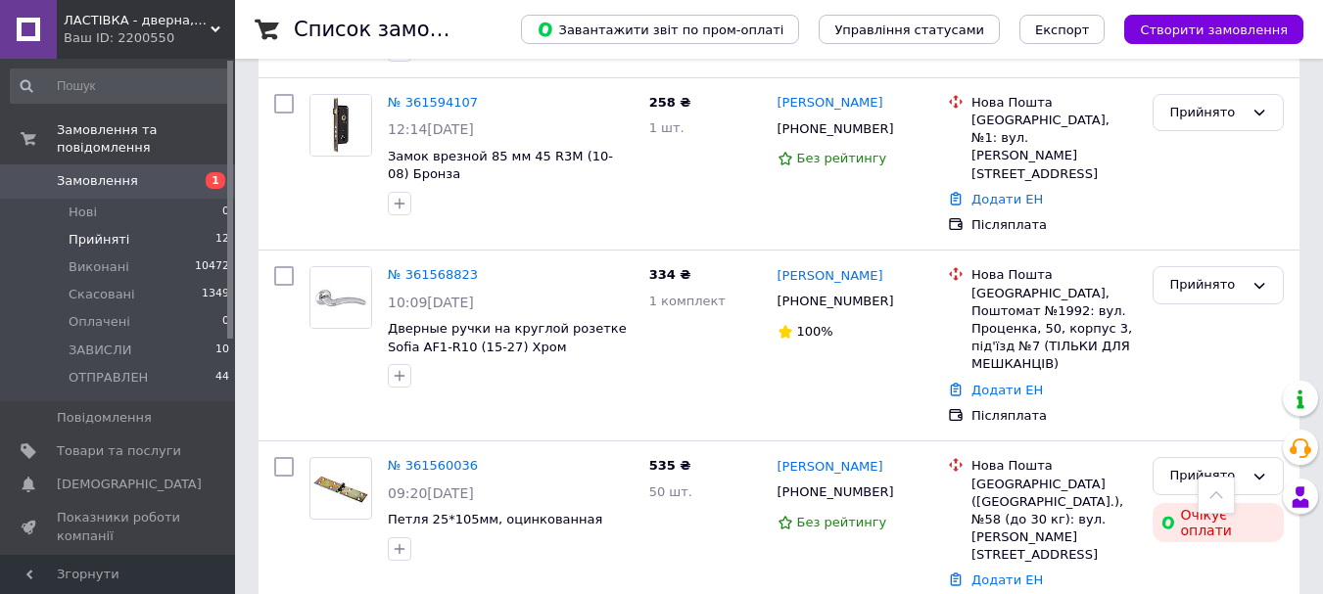
scroll to position [1818, 0]
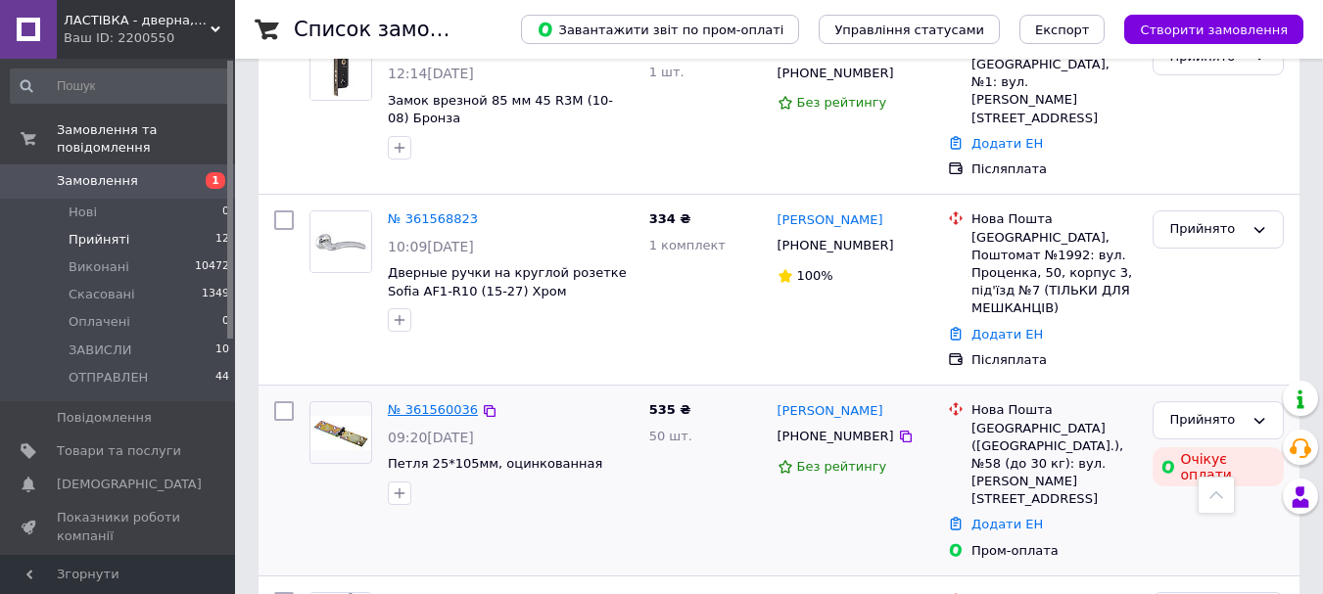
click at [433, 402] on link "№ 361560036" at bounding box center [433, 409] width 90 height 15
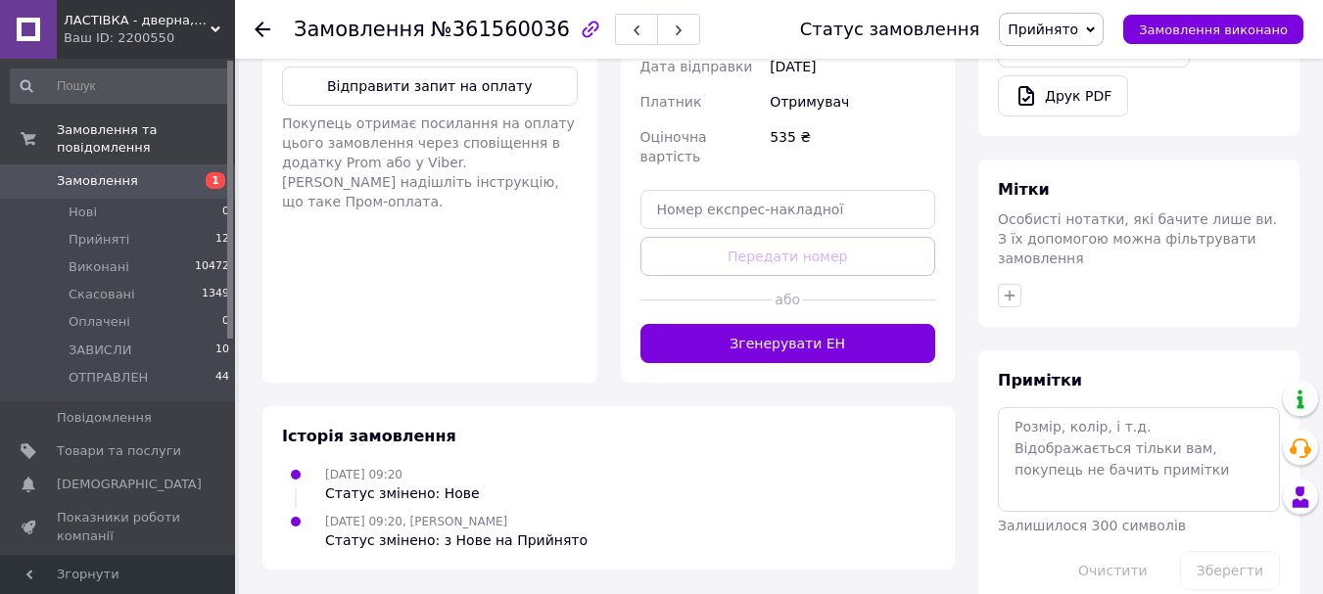
scroll to position [499, 0]
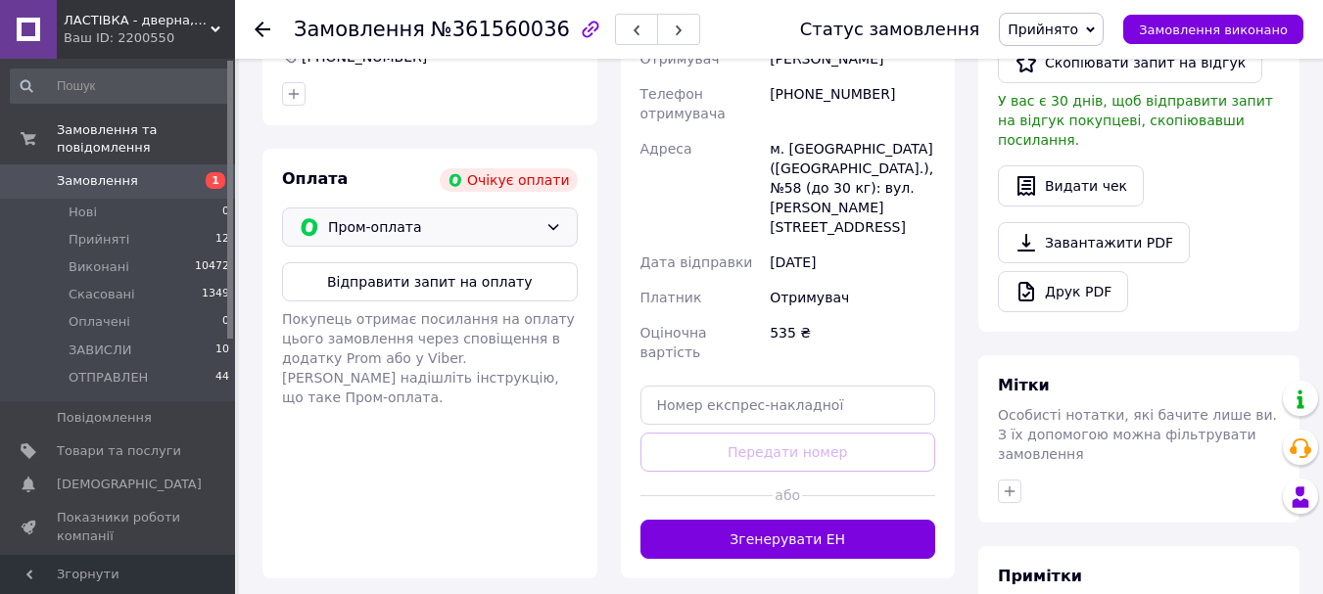
click at [565, 237] on div "Пром-оплата" at bounding box center [430, 227] width 296 height 39
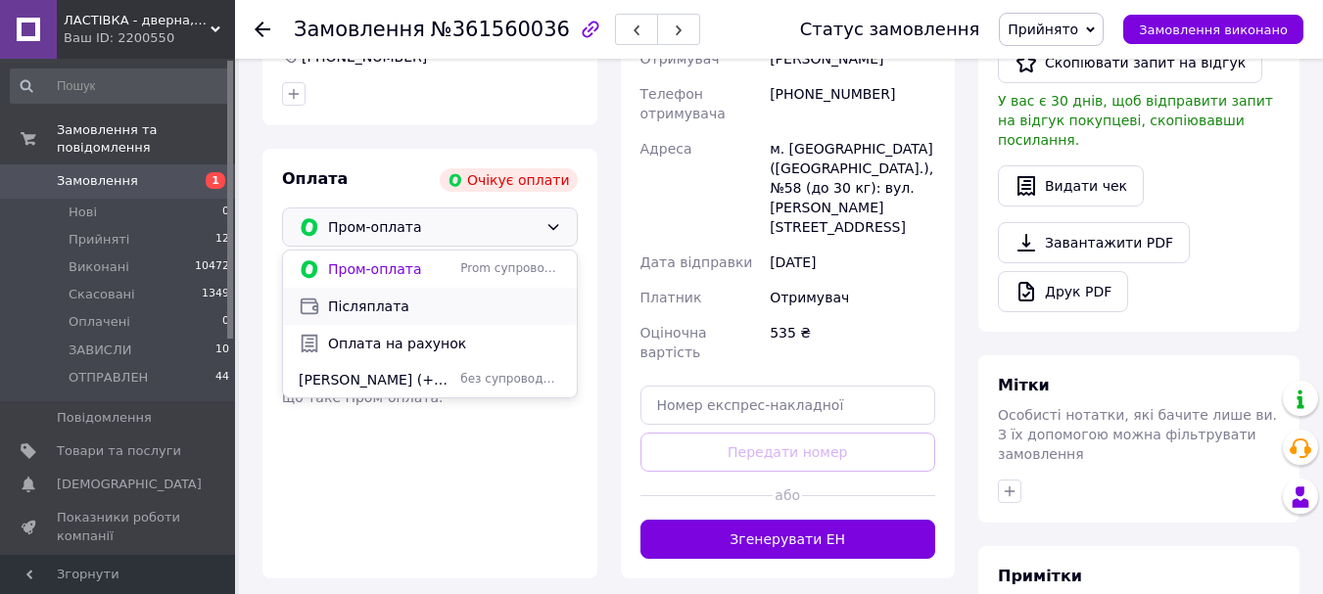
click at [385, 311] on span "Післяплата" at bounding box center [444, 307] width 233 height 20
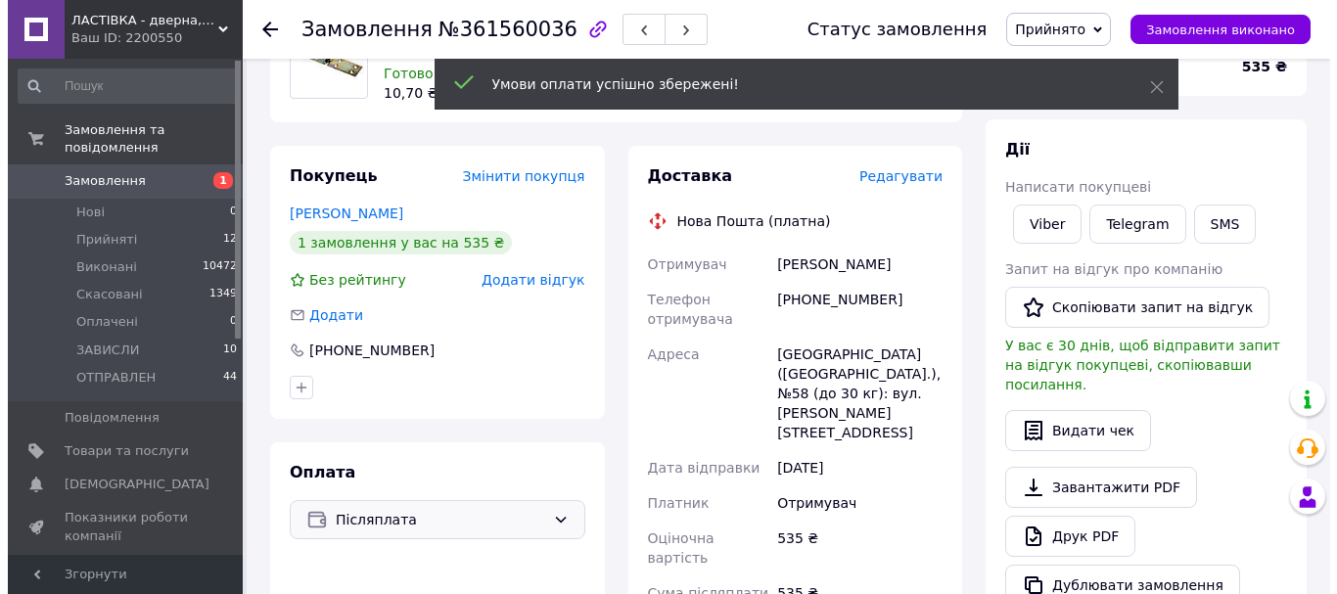
scroll to position [108, 0]
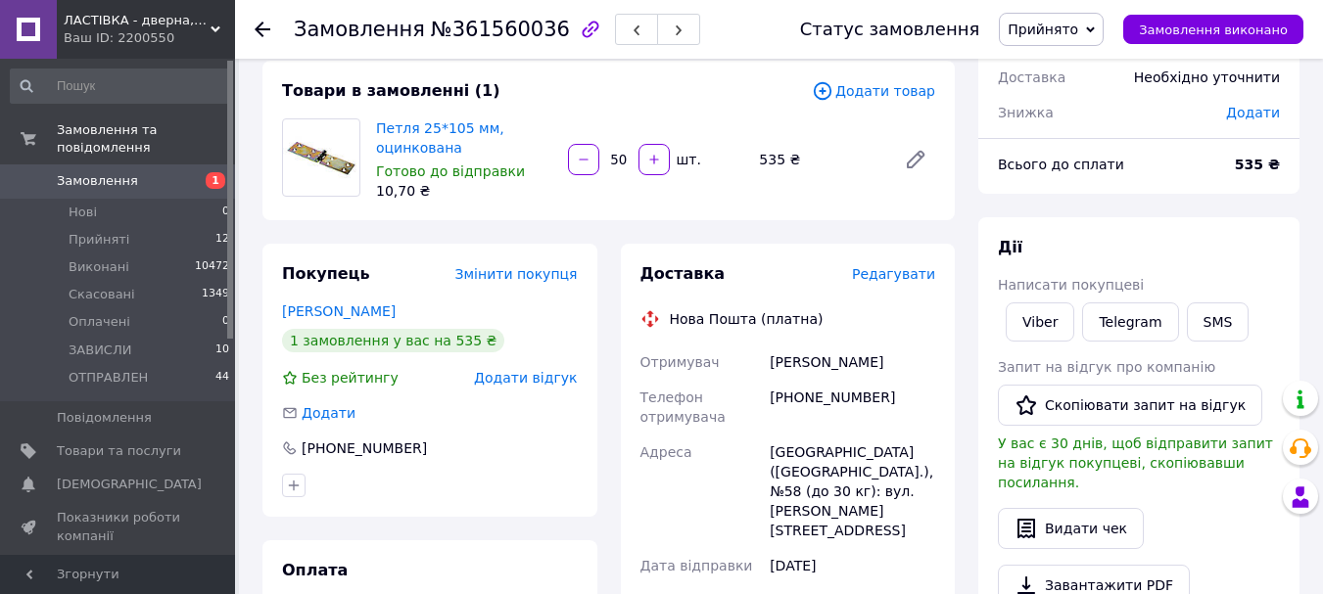
click at [901, 269] on span "Редагувати" at bounding box center [893, 274] width 83 height 16
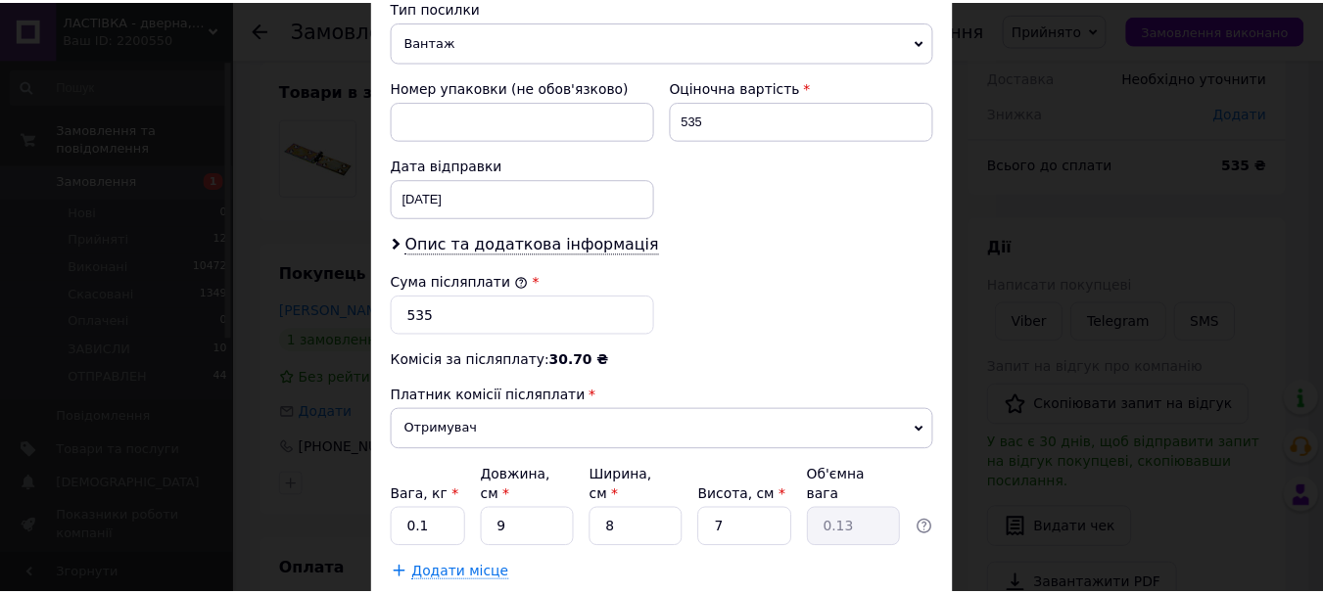
scroll to position [881, 0]
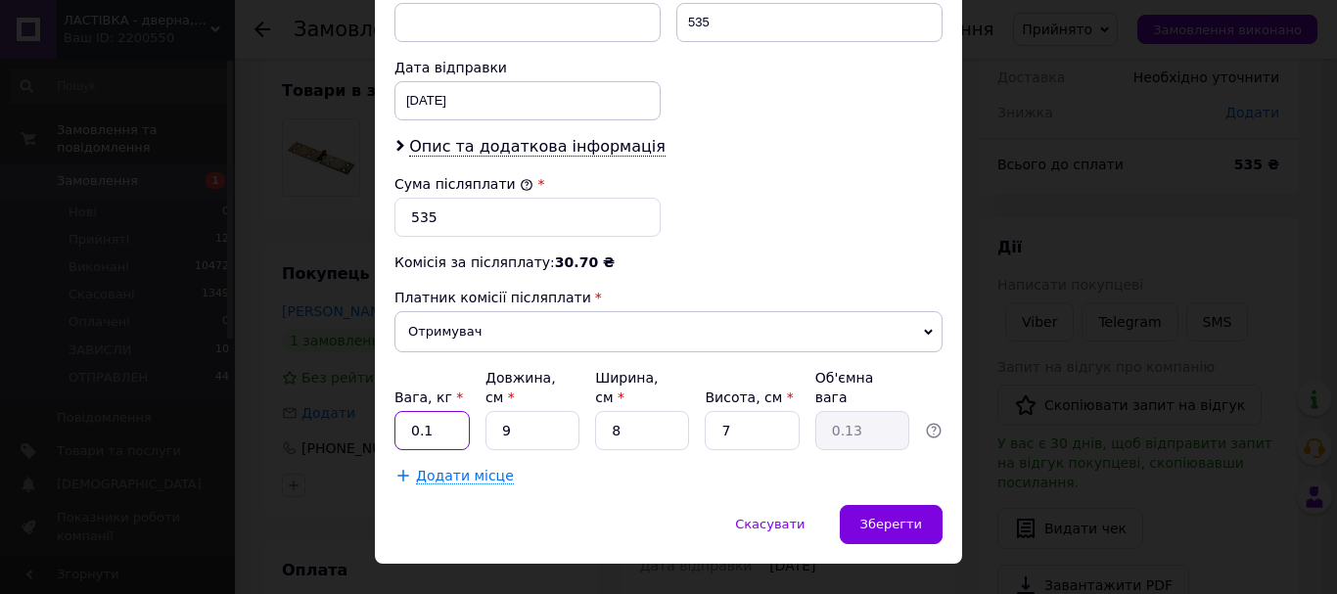
click at [448, 422] on input "0.1" at bounding box center [432, 430] width 75 height 39
type input "2"
click at [887, 517] on span "Зберегти" at bounding box center [891, 524] width 62 height 15
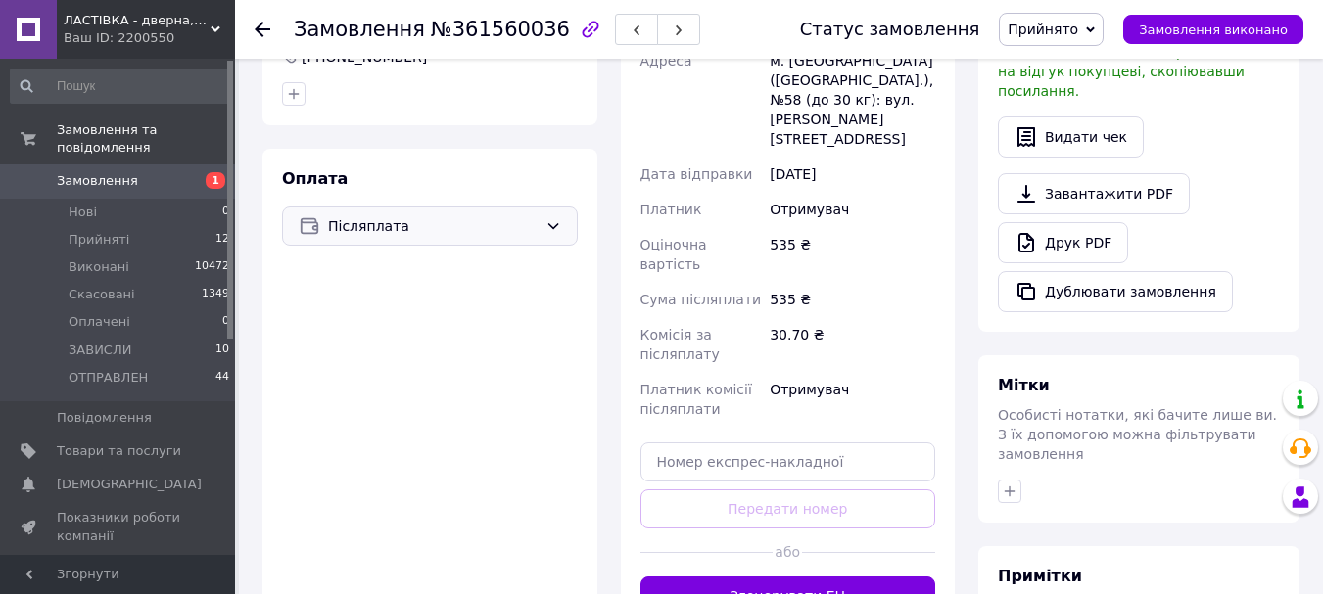
scroll to position [597, 0]
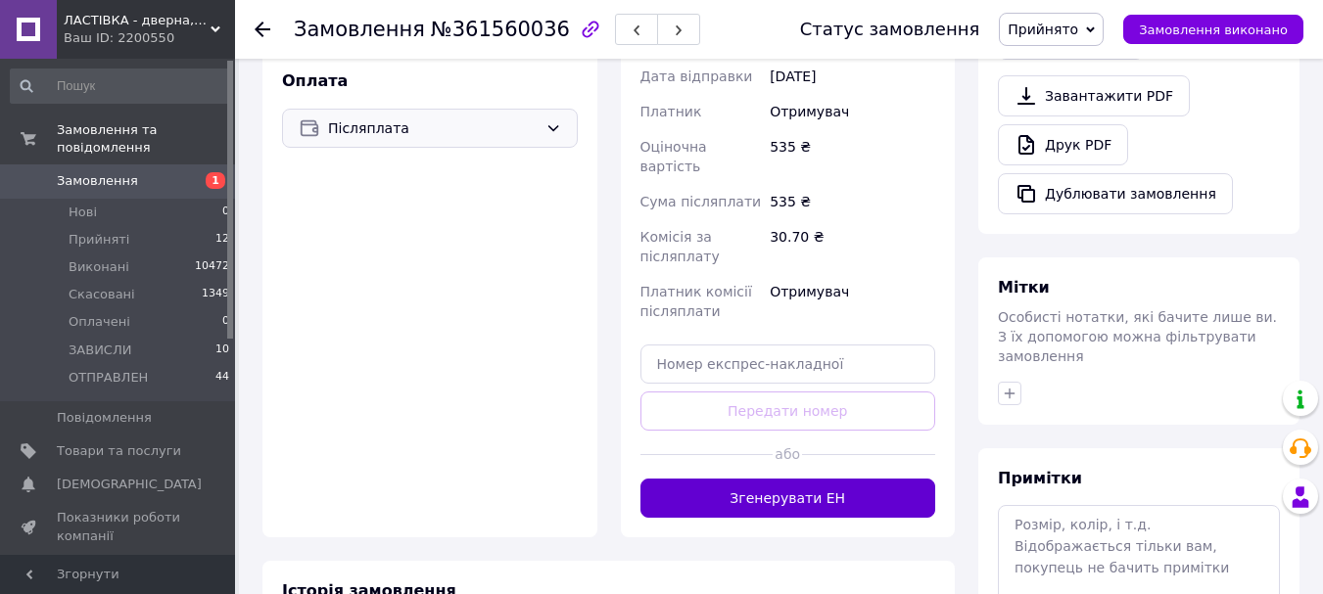
click at [839, 479] on button "Згенерувати ЕН" at bounding box center [788, 498] width 296 height 39
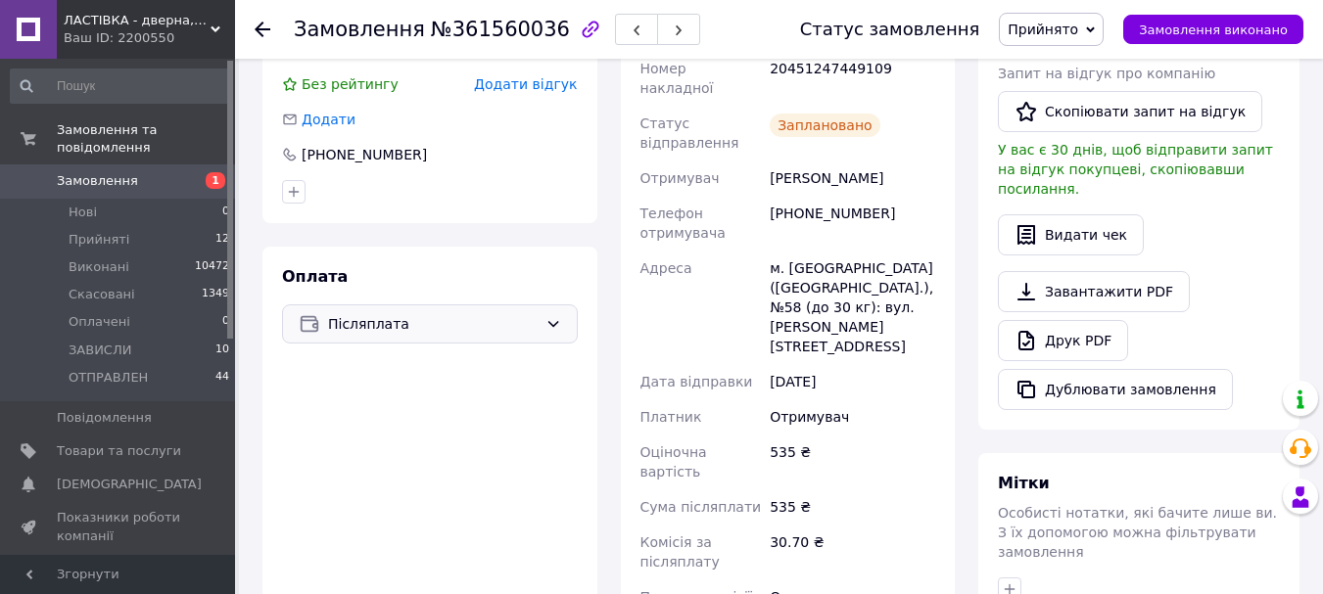
scroll to position [303, 0]
